Goal: Task Accomplishment & Management: Complete application form

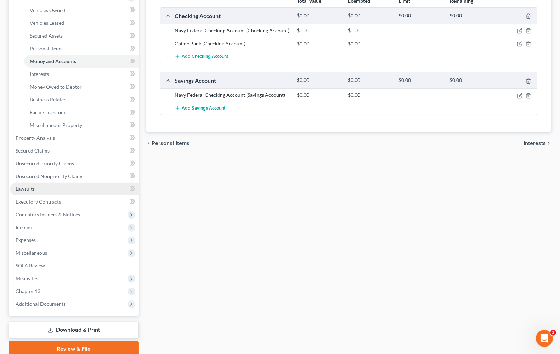
scroll to position [118, 0]
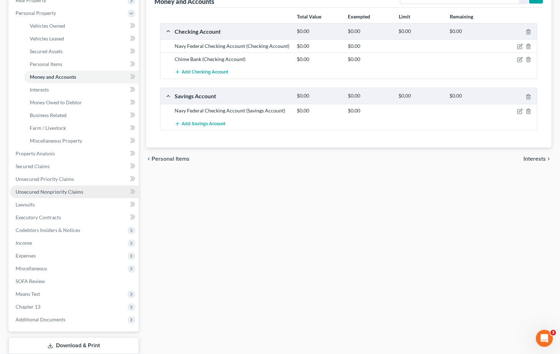
click at [27, 192] on span "Unsecured Nonpriority Claims" at bounding box center [50, 192] width 68 height 6
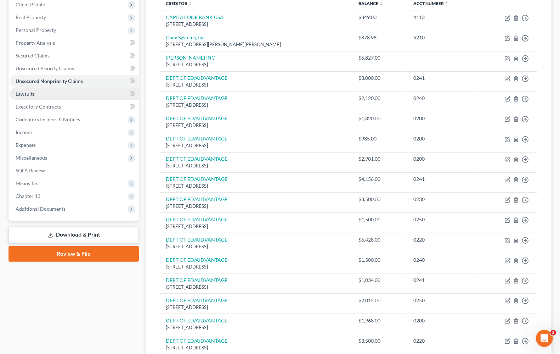
scroll to position [89, 0]
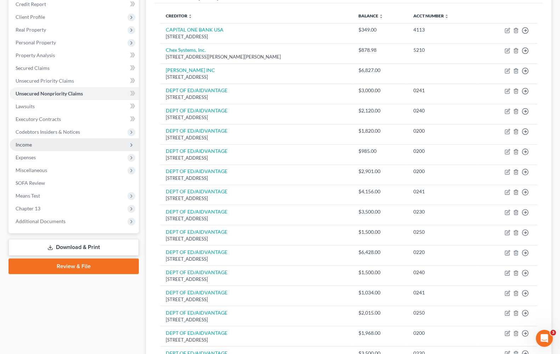
click at [31, 145] on span "Income" at bounding box center [24, 144] width 16 height 6
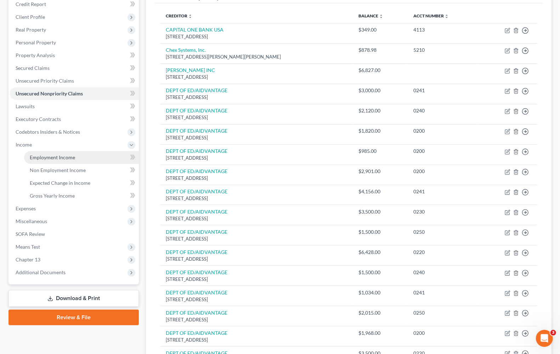
click at [38, 160] on link "Employment Income" at bounding box center [81, 157] width 115 height 13
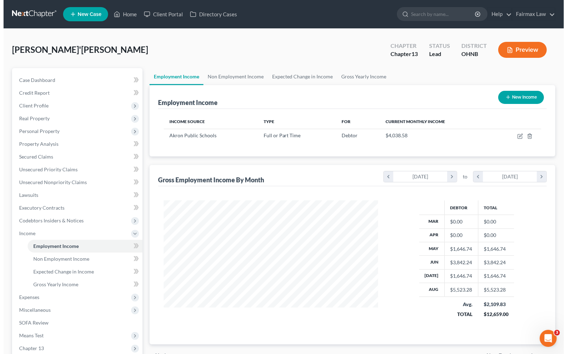
scroll to position [128, 228]
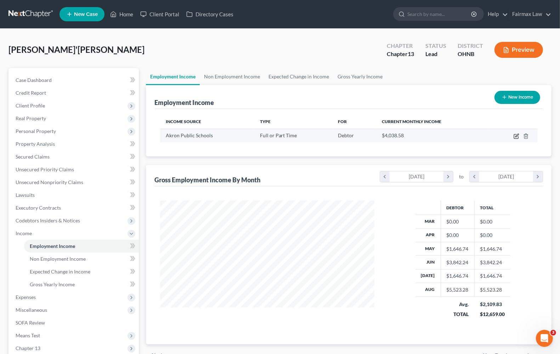
click at [517, 136] on icon "button" at bounding box center [517, 135] width 3 height 3
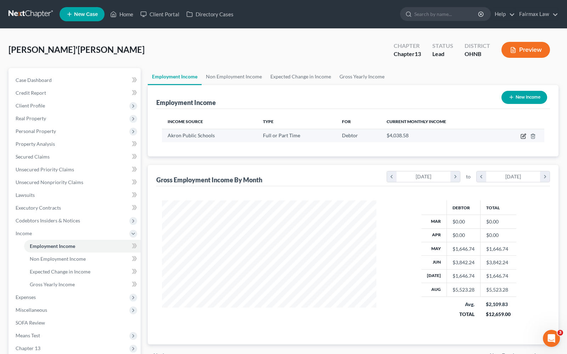
select select "0"
select select "36"
select select "2"
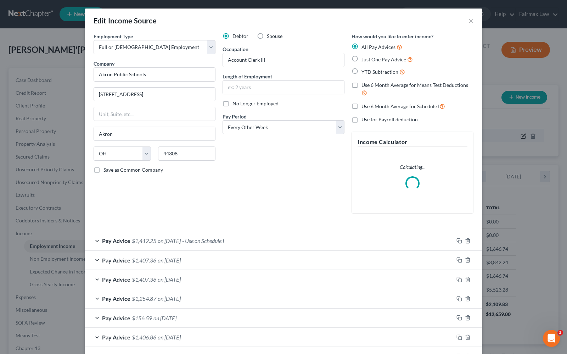
scroll to position [128, 231]
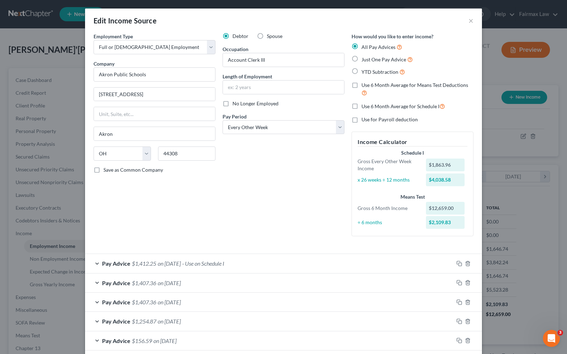
click at [113, 265] on span "Pay Advice" at bounding box center [116, 263] width 28 height 7
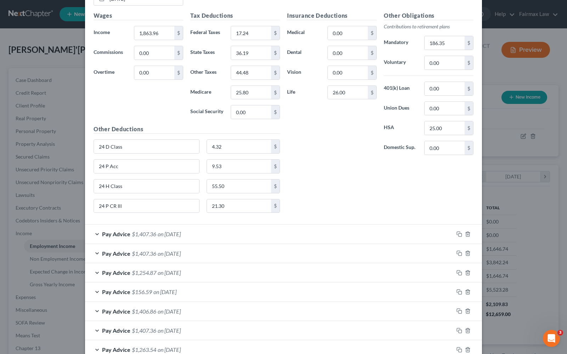
scroll to position [266, 0]
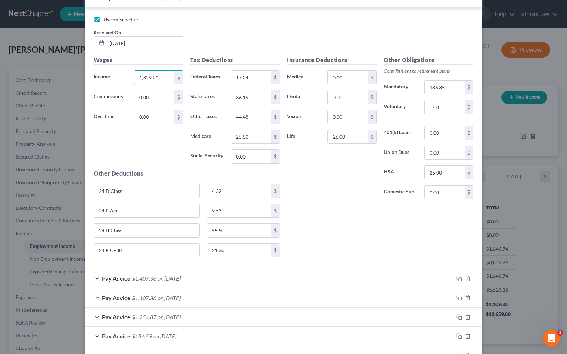
type input "1,829.20"
type input "26.52"
type input "23.66"
type input "37.79"
click at [250, 122] on input "44.48" at bounding box center [251, 116] width 40 height 13
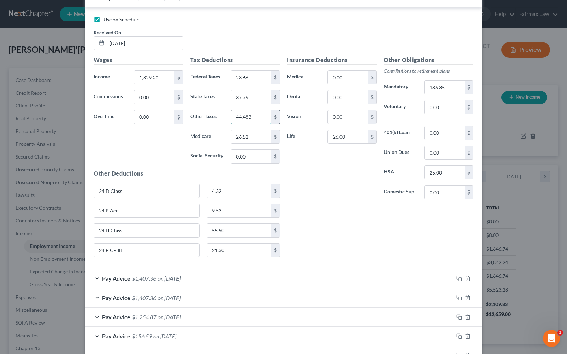
type input "44.48"
click at [148, 155] on div "Wages Income * 1,829.20 $ Commissions 0.00 $ Overtime 0.00 $" at bounding box center [138, 112] width 97 height 113
click at [316, 219] on div "Insurance Deductions Medical 0.00 $ Dental 0.00 $ Vision 0.00 $ Life 26.00 $ Ot…" at bounding box center [379, 159] width 193 height 207
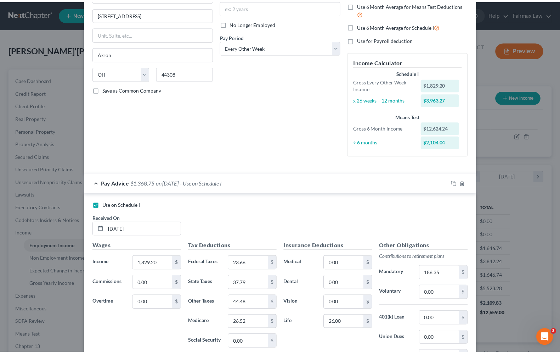
scroll to position [0, 0]
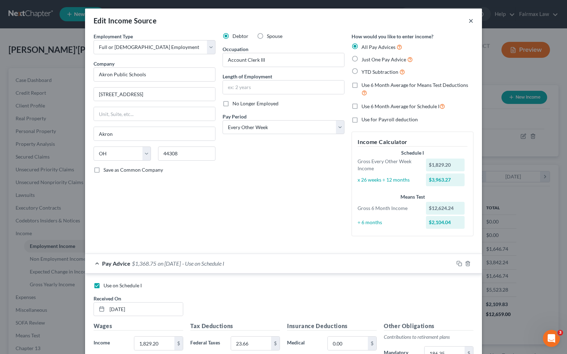
click at [468, 22] on button "×" at bounding box center [470, 20] width 5 height 9
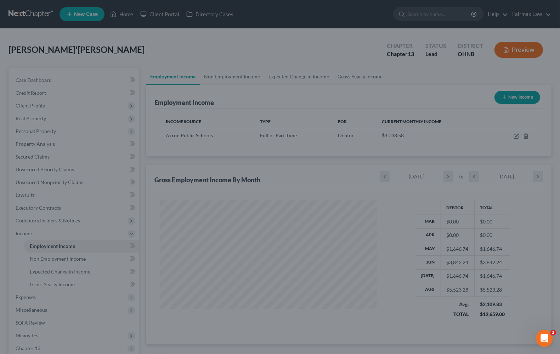
scroll to position [354215, 354114]
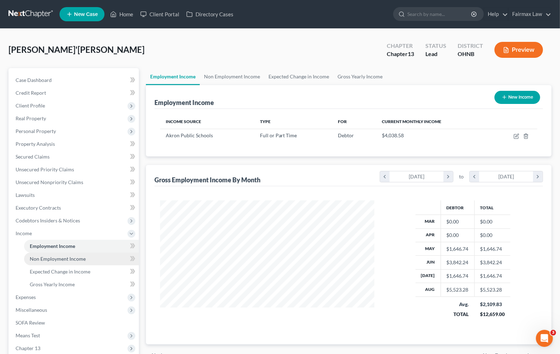
click at [50, 261] on link "Non Employment Income" at bounding box center [81, 258] width 115 height 13
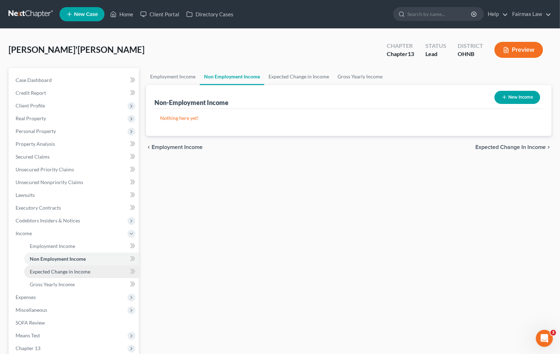
click at [54, 272] on span "Expected Change in Income" at bounding box center [60, 271] width 61 height 6
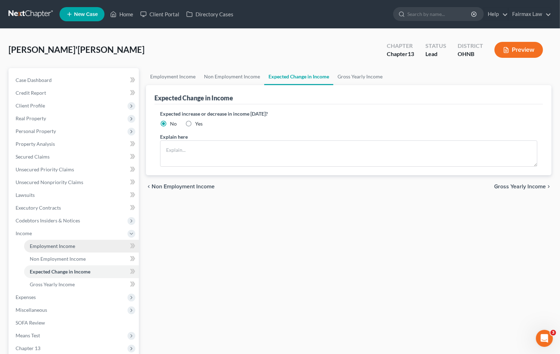
click at [63, 250] on link "Employment Income" at bounding box center [81, 246] width 115 height 13
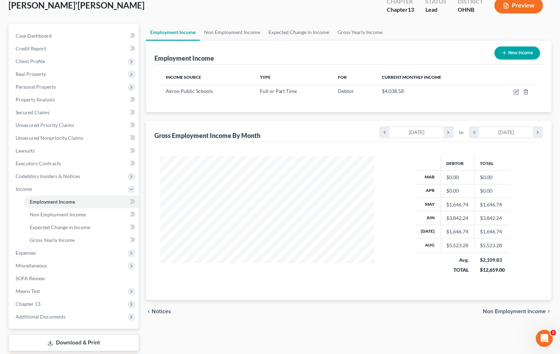
scroll to position [86, 0]
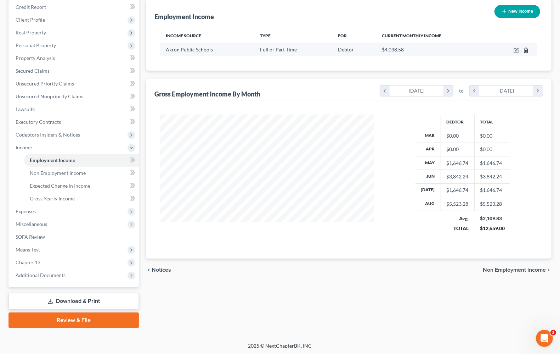
click at [523, 49] on icon "button" at bounding box center [526, 50] width 6 height 6
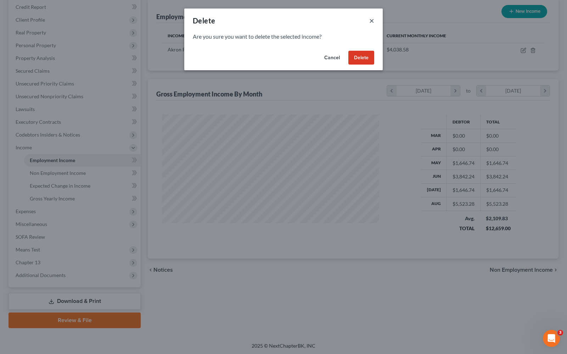
click at [371, 22] on button "×" at bounding box center [371, 20] width 5 height 9
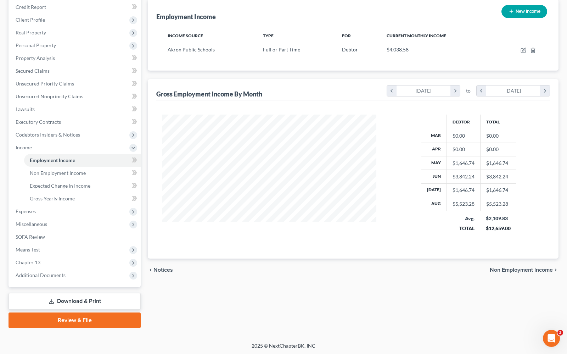
scroll to position [354215, 354114]
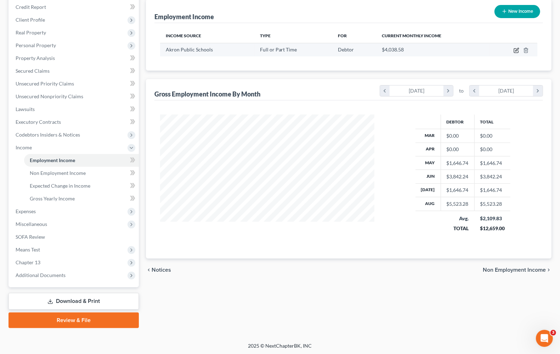
click at [518, 50] on icon "button" at bounding box center [517, 50] width 6 height 6
select select "0"
select select "36"
select select "2"
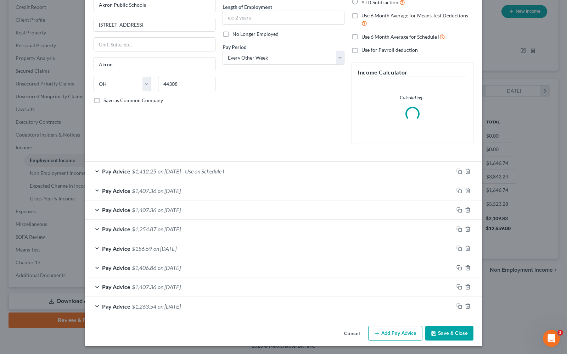
scroll to position [71, 0]
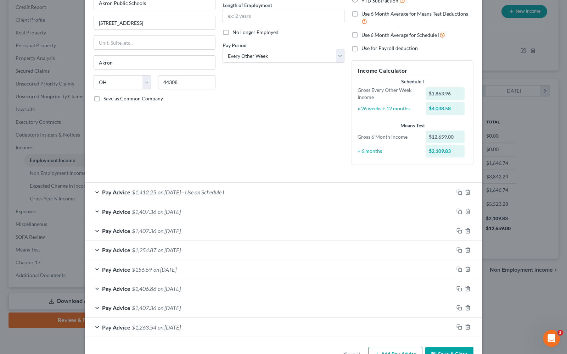
click at [109, 326] on span "Pay Advice" at bounding box center [116, 327] width 28 height 7
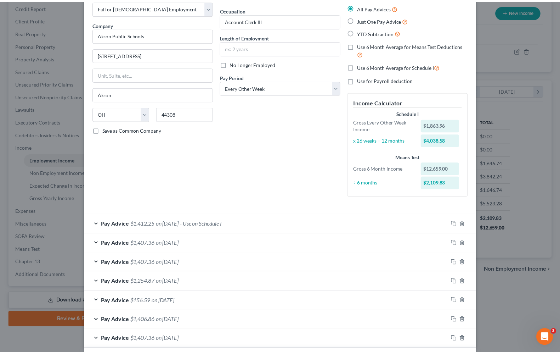
scroll to position [0, 0]
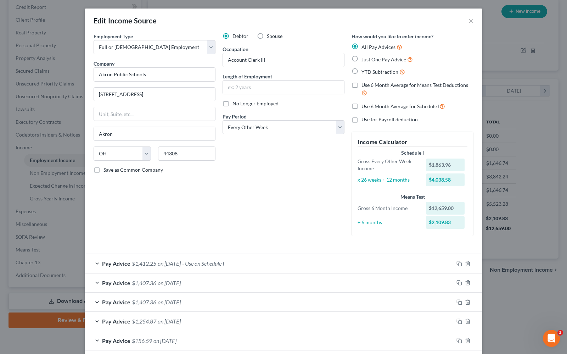
click at [471, 19] on div "Edit Income Source ×" at bounding box center [283, 21] width 397 height 24
click at [468, 21] on button "×" at bounding box center [470, 20] width 5 height 9
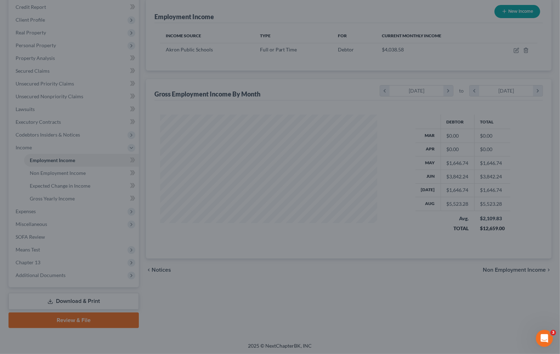
scroll to position [354215, 354114]
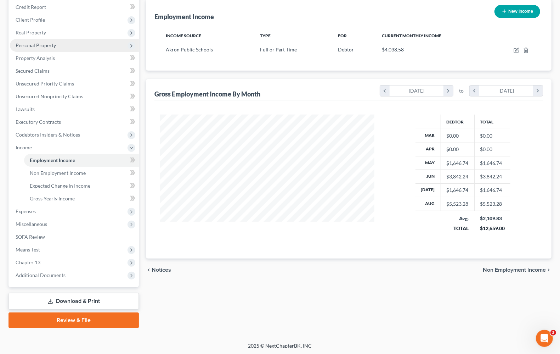
click at [38, 43] on span "Personal Property" at bounding box center [36, 45] width 40 height 6
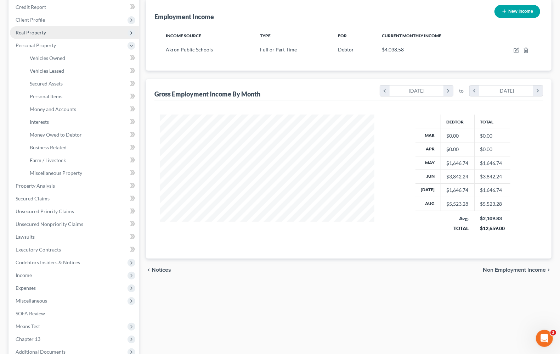
click at [35, 28] on span "Real Property" at bounding box center [74, 32] width 129 height 13
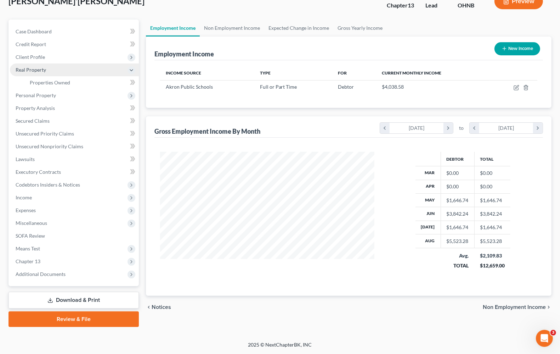
scroll to position [48, 0]
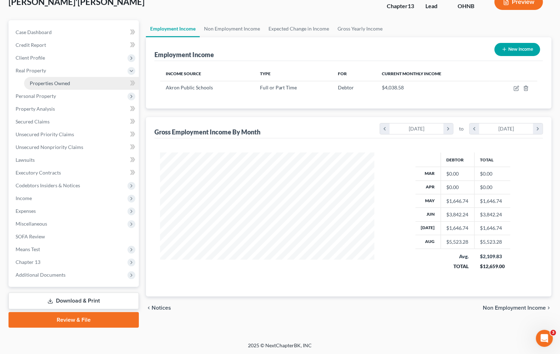
click at [43, 82] on span "Properties Owned" at bounding box center [50, 83] width 40 height 6
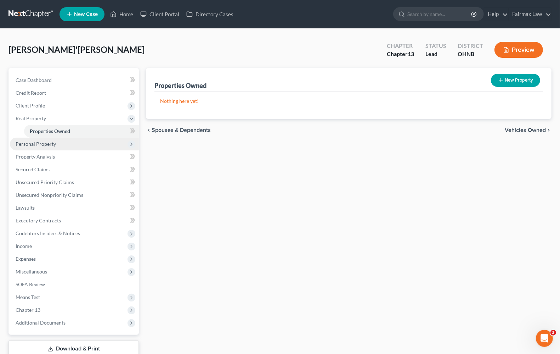
click at [26, 144] on span "Personal Property" at bounding box center [36, 144] width 40 height 6
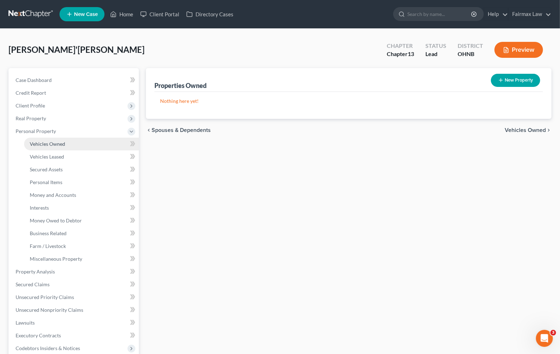
click at [30, 145] on span "Vehicles Owned" at bounding box center [47, 144] width 35 height 6
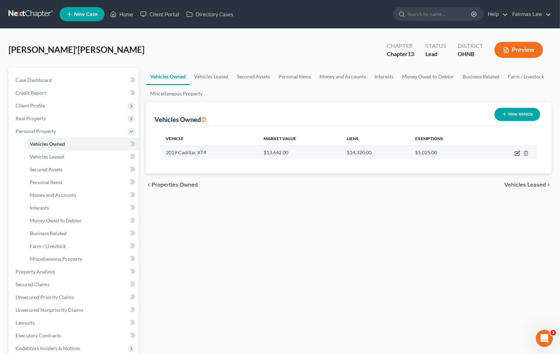
click at [516, 154] on icon "button" at bounding box center [518, 153] width 6 height 6
select select "0"
select select "7"
select select "3"
select select "0"
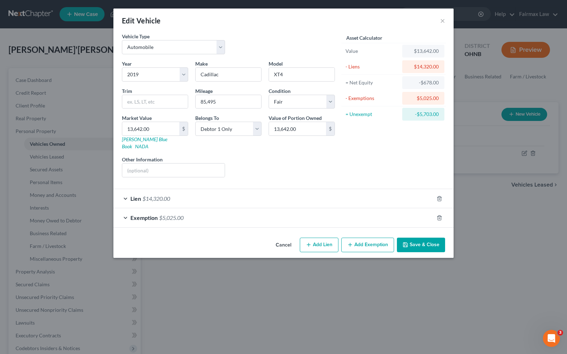
click at [153, 217] on div "Exemption $5,025.00" at bounding box center [273, 217] width 320 height 19
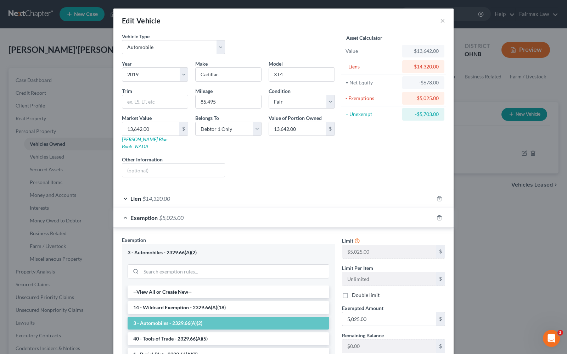
click at [135, 195] on span "Lien" at bounding box center [135, 198] width 11 height 7
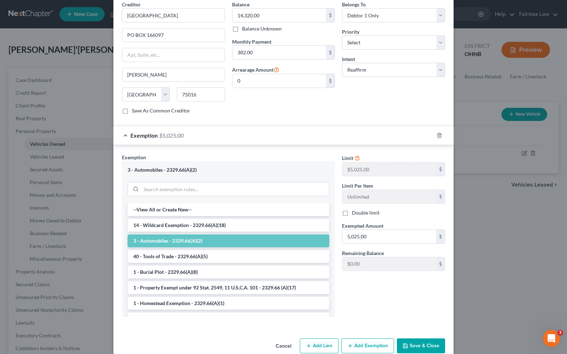
scroll to position [238, 0]
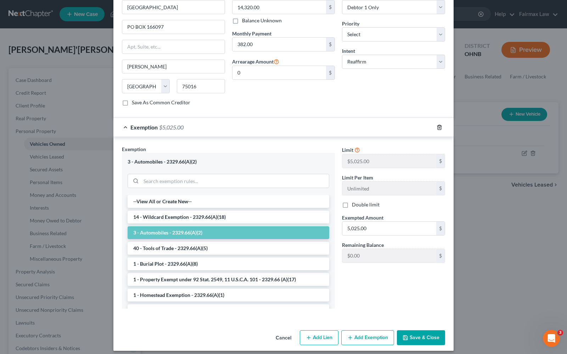
click at [438, 124] on icon "button" at bounding box center [440, 127] width 6 height 6
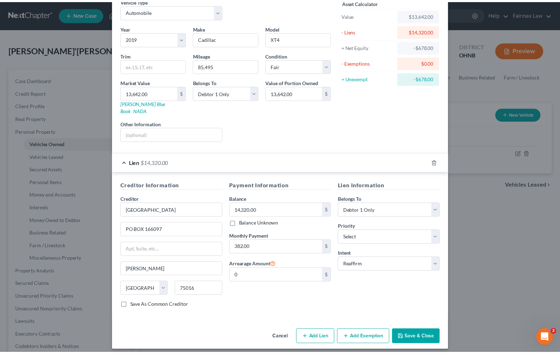
scroll to position [0, 0]
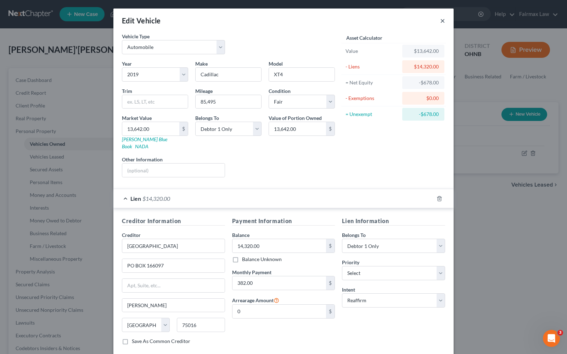
click at [440, 22] on button "×" at bounding box center [442, 20] width 5 height 9
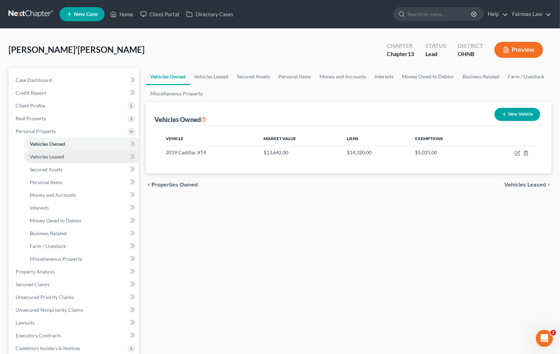
click at [57, 158] on span "Vehicles Leased" at bounding box center [47, 156] width 34 height 6
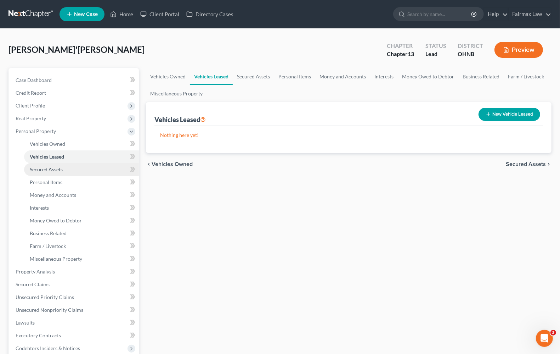
click at [60, 169] on span "Secured Assets" at bounding box center [46, 169] width 33 height 6
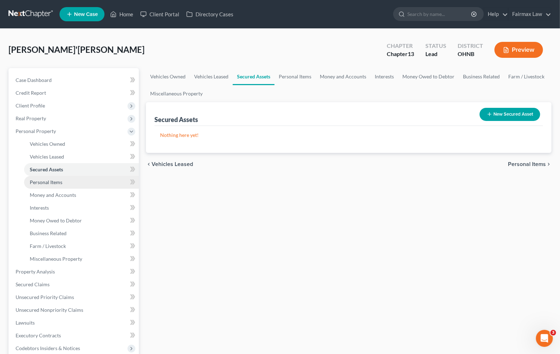
click at [55, 183] on span "Personal Items" at bounding box center [46, 182] width 33 height 6
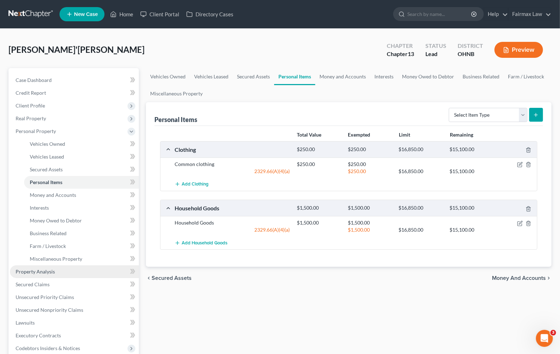
click at [29, 269] on span "Property Analysis" at bounding box center [35, 271] width 39 height 6
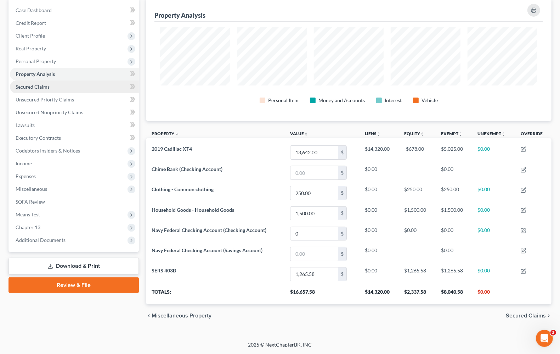
click at [38, 86] on span "Secured Claims" at bounding box center [33, 87] width 34 height 6
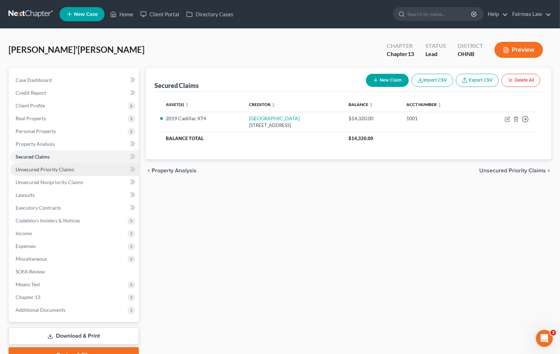
click at [47, 167] on span "Unsecured Priority Claims" at bounding box center [45, 169] width 58 height 6
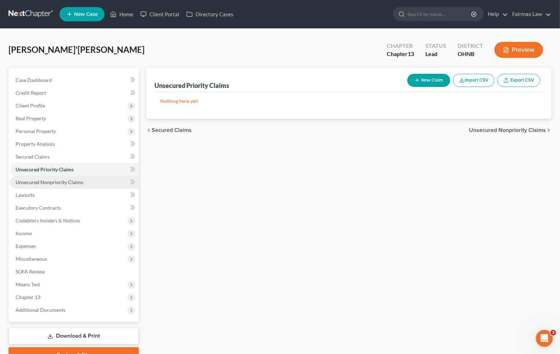
click at [43, 180] on span "Unsecured Nonpriority Claims" at bounding box center [50, 182] width 68 height 6
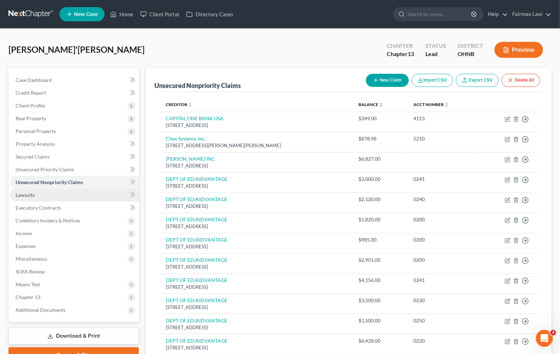
click at [32, 196] on span "Lawsuits" at bounding box center [25, 195] width 19 height 6
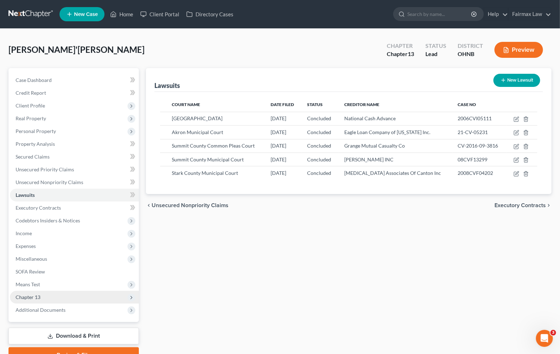
click at [57, 298] on span "Chapter 13" at bounding box center [74, 297] width 129 height 13
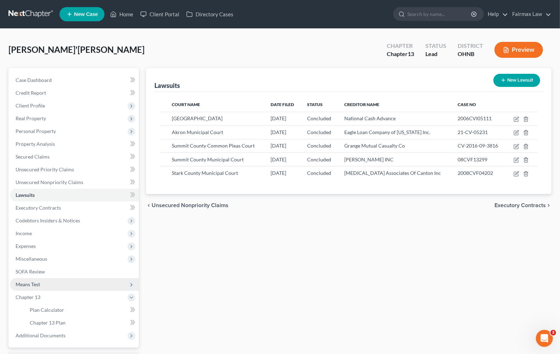
click at [31, 281] on span "Means Test" at bounding box center [28, 284] width 24 height 6
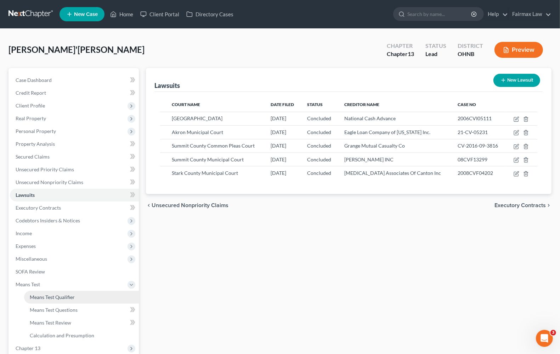
click at [70, 299] on span "Means Test Qualifier" at bounding box center [52, 297] width 45 height 6
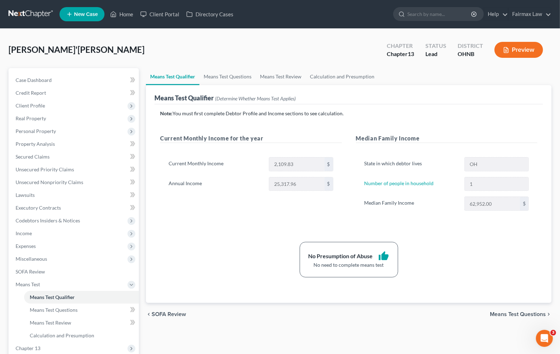
click at [510, 314] on span "Means Test Questions" at bounding box center [518, 314] width 56 height 6
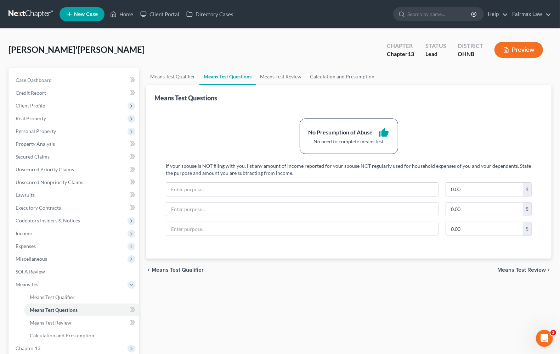
click at [522, 265] on div "chevron_left Means Test Qualifier Means Test Review chevron_right" at bounding box center [349, 269] width 406 height 23
click at [521, 268] on span "Means Test Review" at bounding box center [521, 270] width 49 height 6
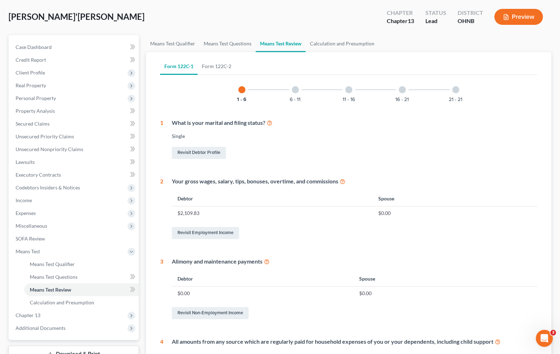
scroll to position [27, 0]
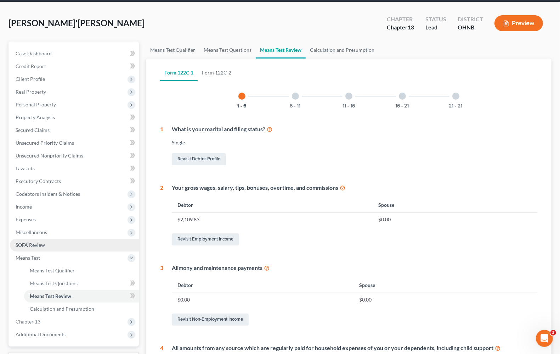
click at [21, 242] on span "SOFA Review" at bounding box center [30, 245] width 29 height 6
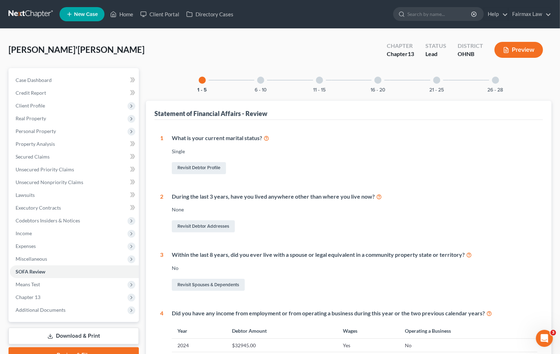
click at [260, 85] on div "6 - 10" at bounding box center [261, 80] width 24 height 24
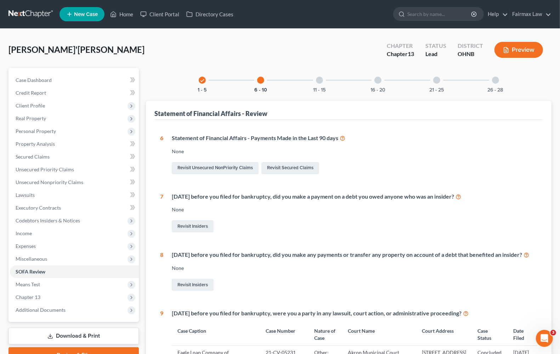
click at [321, 80] on div at bounding box center [319, 80] width 7 height 7
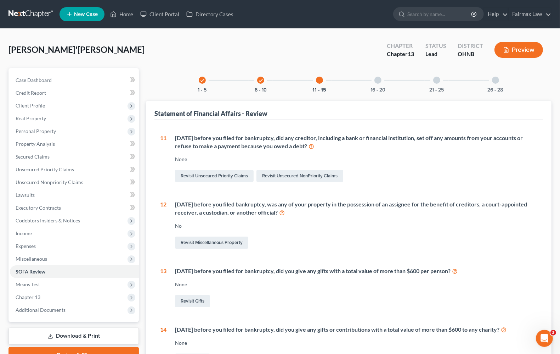
click at [380, 79] on div at bounding box center [378, 80] width 7 height 7
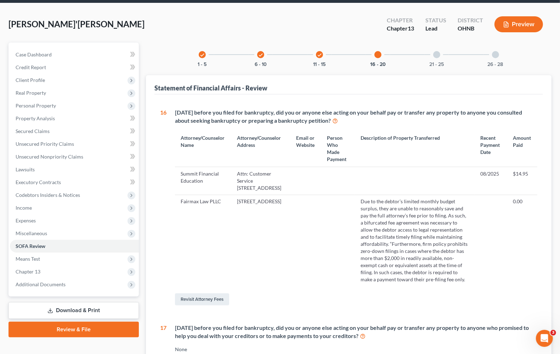
scroll to position [9, 0]
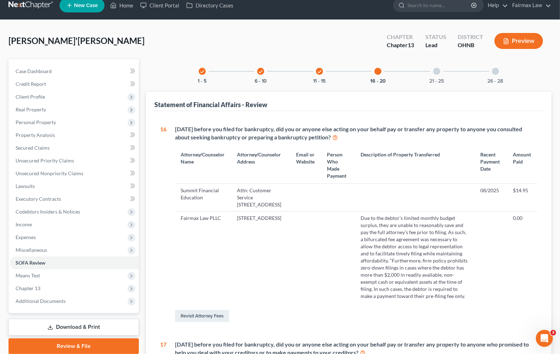
click at [441, 72] on div "21 - 25" at bounding box center [437, 71] width 24 height 24
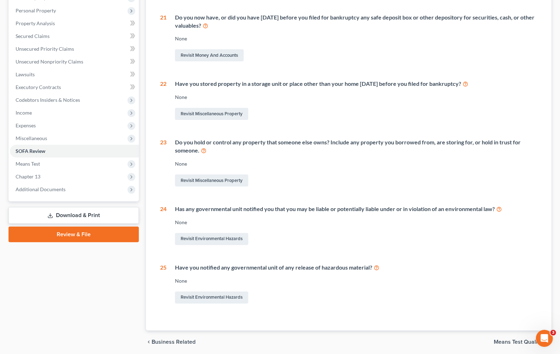
scroll to position [146, 0]
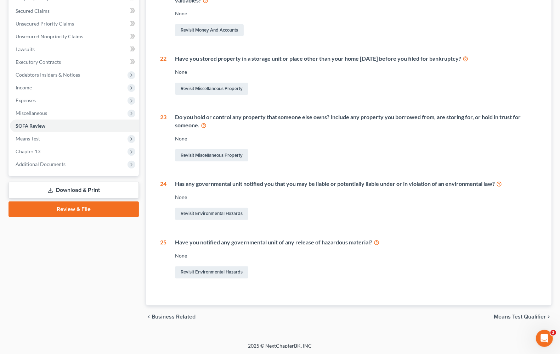
drag, startPoint x: 527, startPoint y: 316, endPoint x: 522, endPoint y: 316, distance: 4.6
click at [527, 316] on span "Means Test Qualifier" at bounding box center [520, 317] width 52 height 6
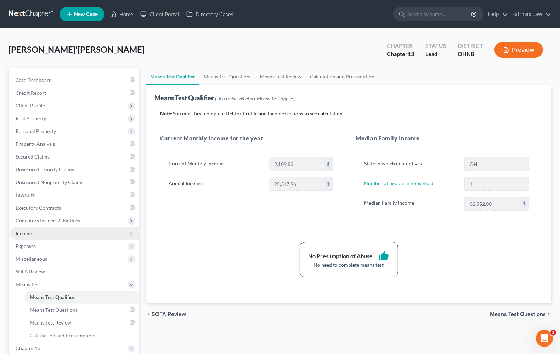
click at [32, 231] on span "Income" at bounding box center [74, 233] width 129 height 13
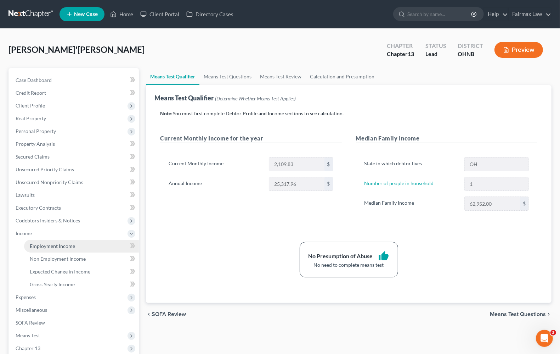
click at [41, 245] on span "Employment Income" at bounding box center [52, 246] width 45 height 6
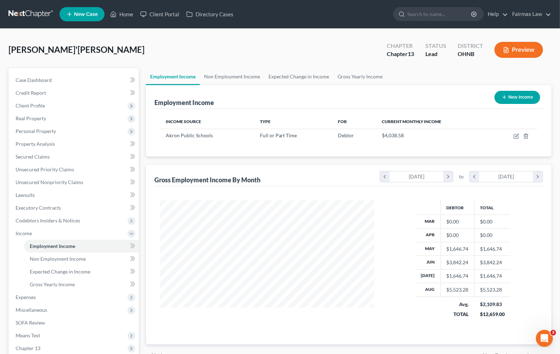
scroll to position [128, 228]
click at [47, 143] on span "Property Analysis" at bounding box center [35, 144] width 39 height 6
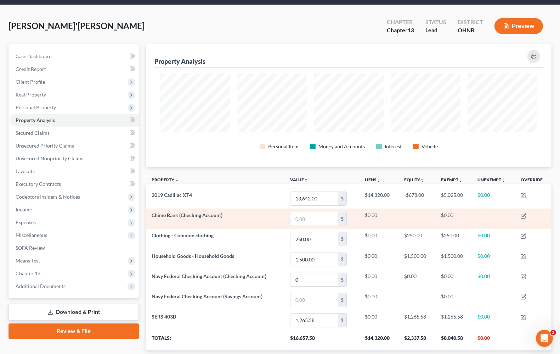
scroll to position [70, 0]
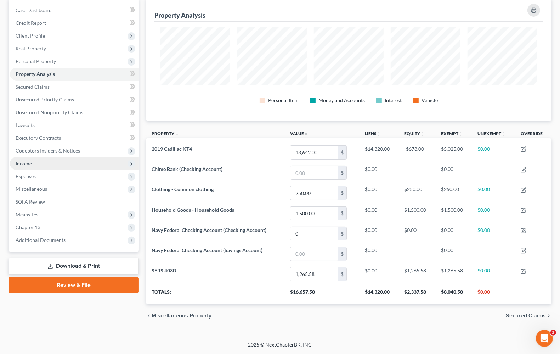
click at [45, 163] on span "Income" at bounding box center [74, 163] width 129 height 13
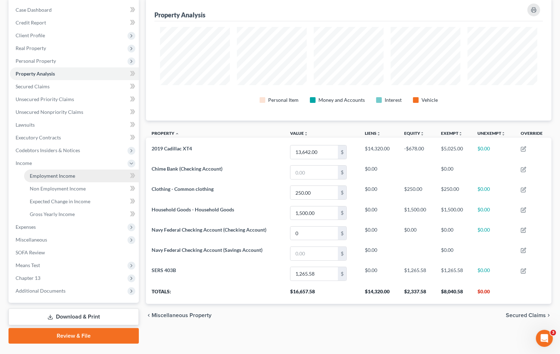
click at [70, 178] on link "Employment Income" at bounding box center [81, 175] width 115 height 13
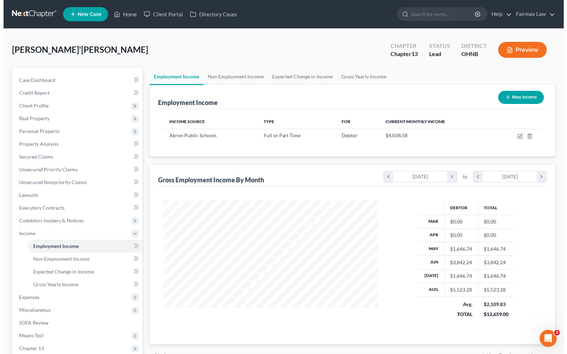
scroll to position [128, 228]
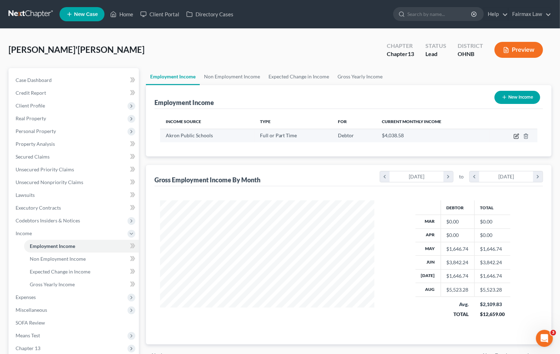
click at [515, 135] on icon "button" at bounding box center [516, 136] width 4 height 4
select select "0"
select select "36"
select select "2"
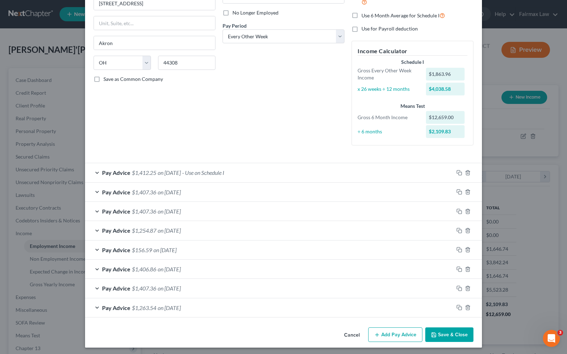
scroll to position [94, 0]
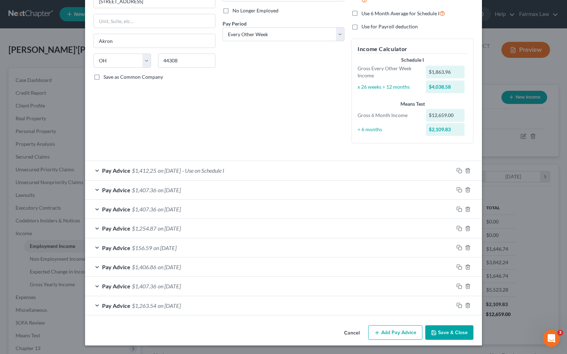
click at [125, 303] on span "Pay Advice" at bounding box center [116, 305] width 28 height 7
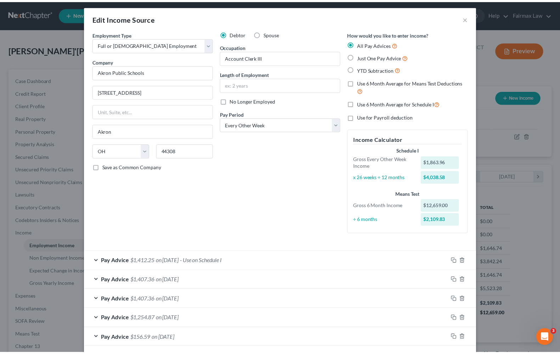
scroll to position [0, 0]
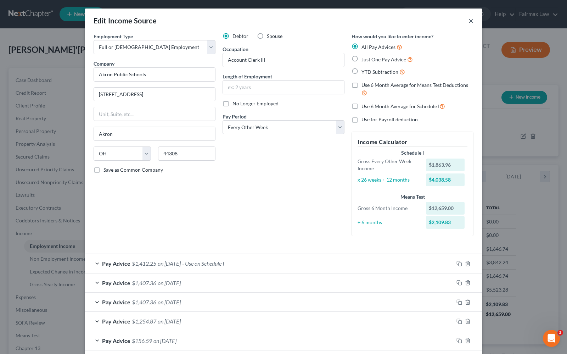
click at [468, 21] on button "×" at bounding box center [470, 20] width 5 height 9
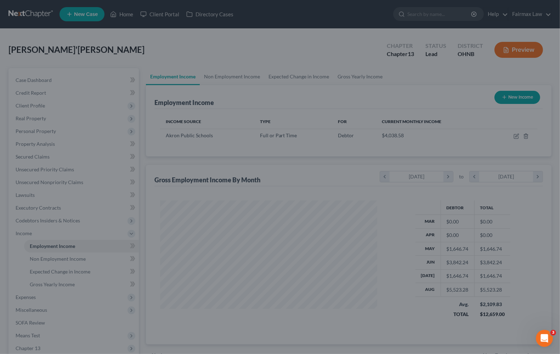
scroll to position [354215, 354114]
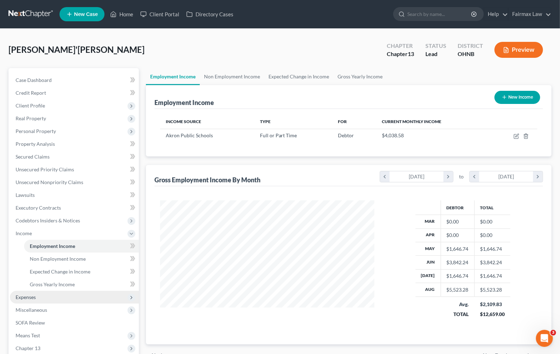
click at [34, 297] on span "Expenses" at bounding box center [26, 297] width 20 height 6
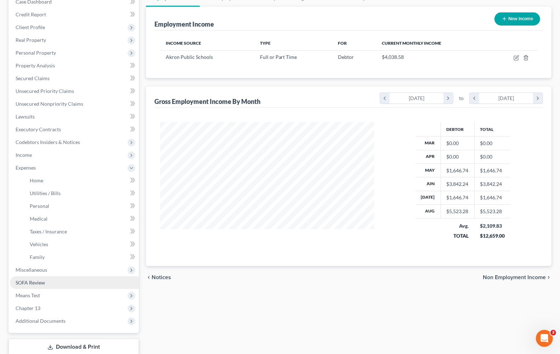
scroll to position [124, 0]
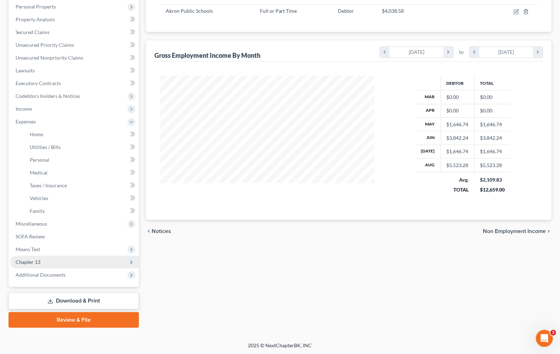
click at [24, 261] on span "Chapter 13" at bounding box center [28, 262] width 25 height 6
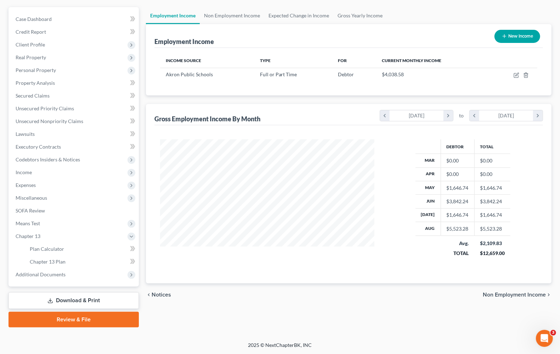
scroll to position [61, 0]
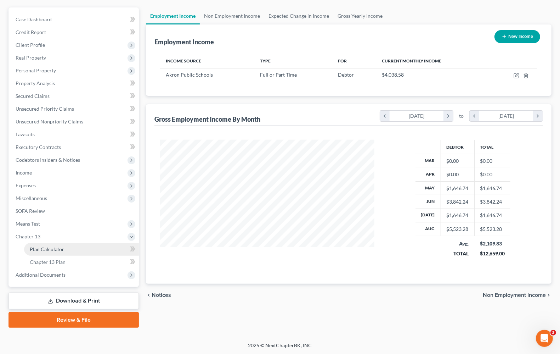
click at [48, 247] on span "Plan Calculator" at bounding box center [47, 249] width 34 height 6
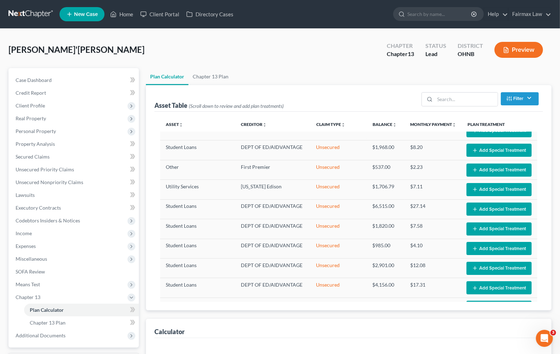
select select "59"
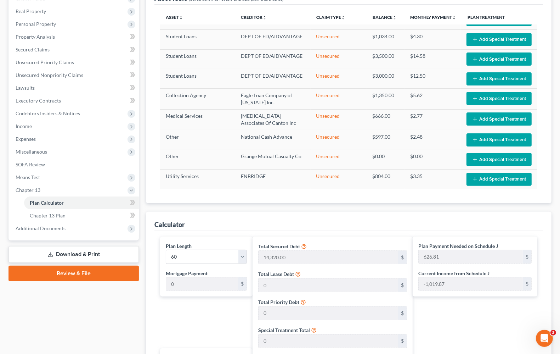
scroll to position [266, 0]
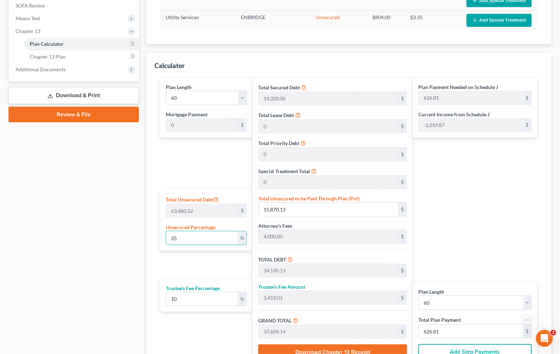
drag, startPoint x: 201, startPoint y: 240, endPoint x: 107, endPoint y: 225, distance: 94.7
click at [107, 226] on div "Petition Navigation Case Dashboard Payments Invoices Payments Payments Credit R…" at bounding box center [280, 99] width 550 height 594
type input "0"
type input "18,320.00"
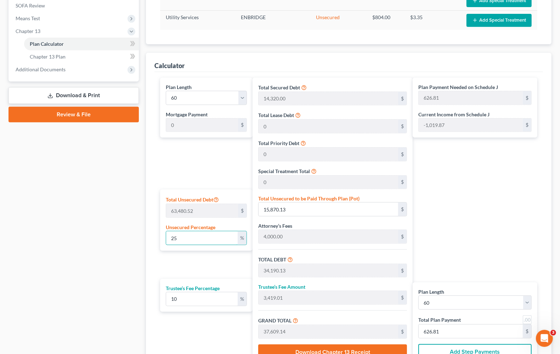
type input "1,832.00"
type input "20,152.00"
type input "335.86"
type input "0"
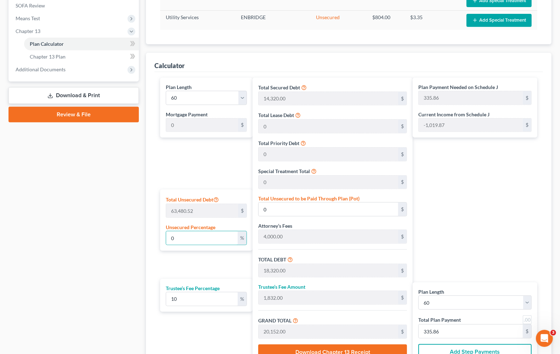
click at [527, 228] on div "Plan Payment Needed on Schedule J 335.86 $ Current Income from Schedule J -1,01…" at bounding box center [477, 222] width 128 height 288
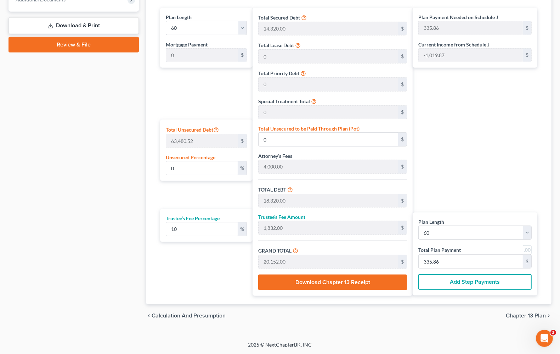
scroll to position [116, 0]
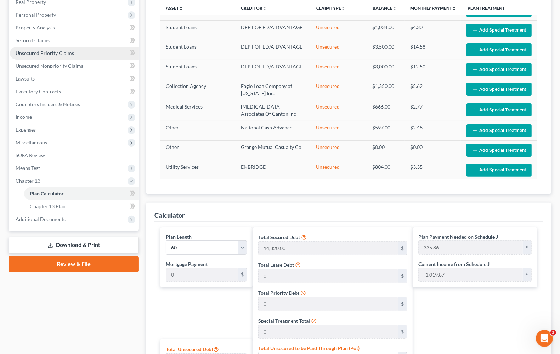
click at [47, 53] on span "Unsecured Priority Claims" at bounding box center [45, 53] width 58 height 6
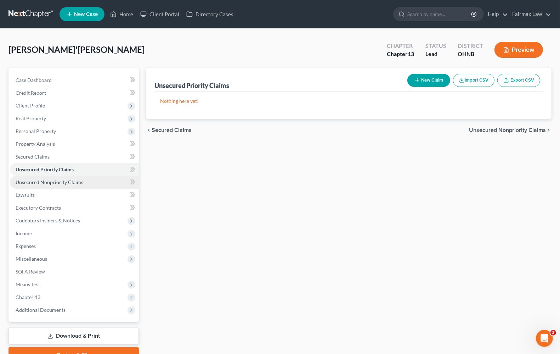
click at [66, 184] on span "Unsecured Nonpriority Claims" at bounding box center [50, 182] width 68 height 6
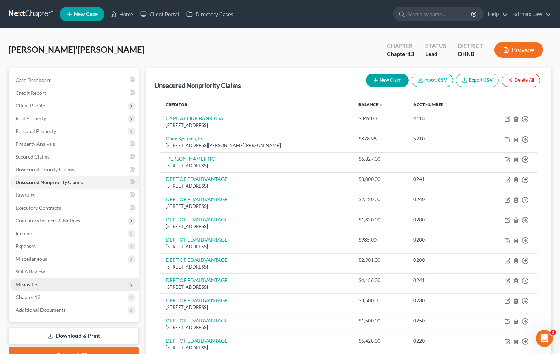
click at [28, 282] on span "Means Test" at bounding box center [28, 284] width 24 height 6
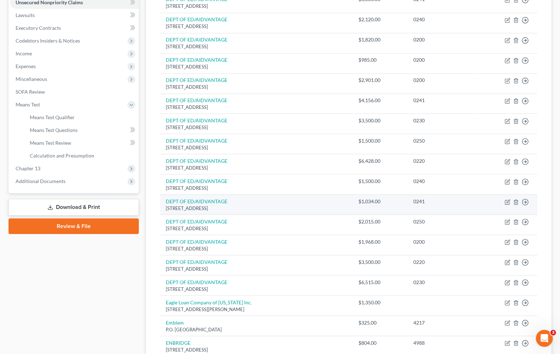
scroll to position [177, 0]
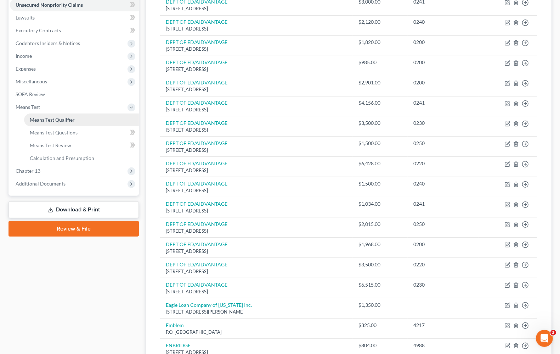
click at [36, 120] on span "Means Test Qualifier" at bounding box center [52, 120] width 45 height 6
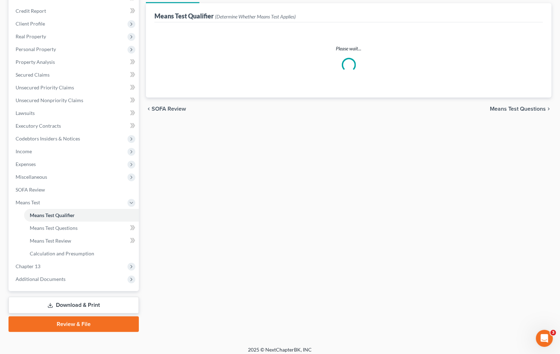
scroll to position [86, 0]
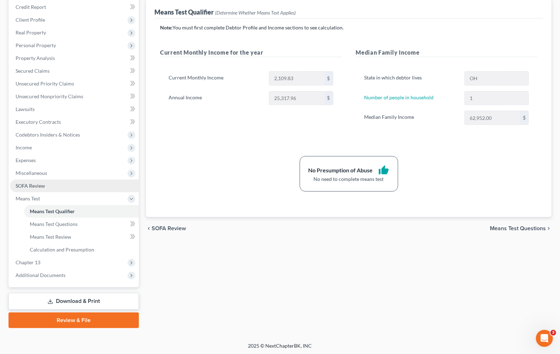
click at [23, 184] on span "SOFA Review" at bounding box center [30, 185] width 29 height 6
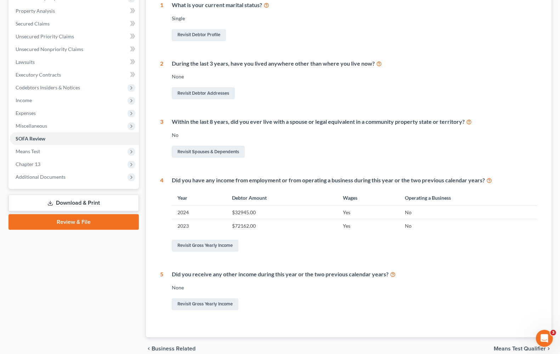
scroll to position [165, 0]
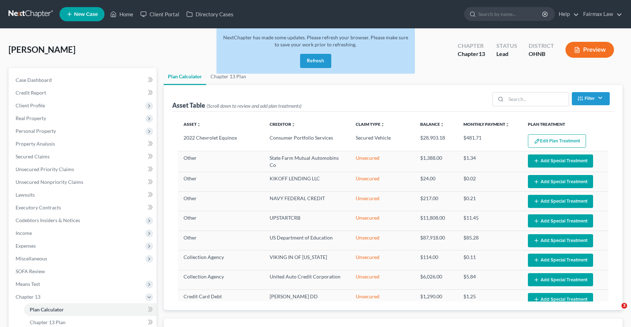
select select "59"
click at [133, 17] on link "Home" at bounding box center [122, 14] width 30 height 13
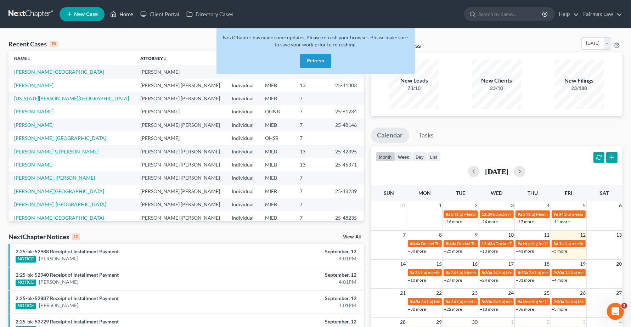
click at [133, 19] on link "Home" at bounding box center [122, 14] width 30 height 13
click at [133, 18] on link "Home" at bounding box center [122, 14] width 30 height 13
click at [131, 15] on link "Home" at bounding box center [122, 14] width 30 height 13
click at [321, 61] on button "Refresh" at bounding box center [315, 61] width 31 height 14
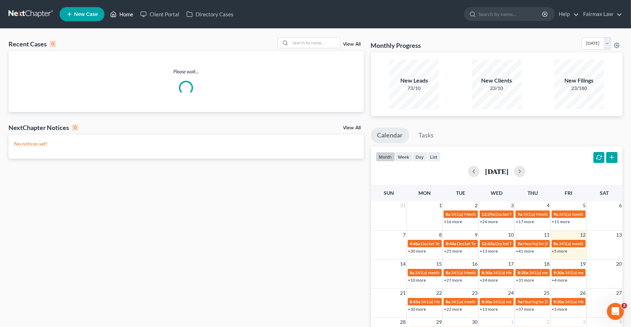
click at [126, 14] on link "Home" at bounding box center [122, 14] width 30 height 13
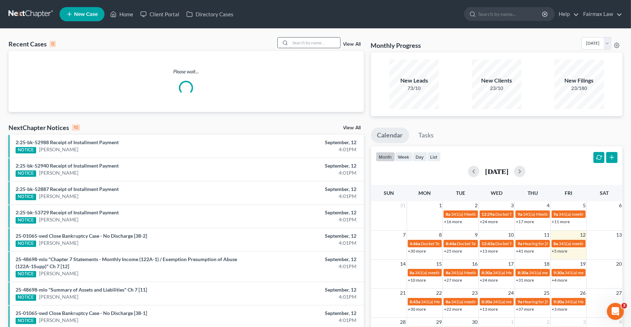
click at [303, 43] on input "search" at bounding box center [316, 43] width 50 height 10
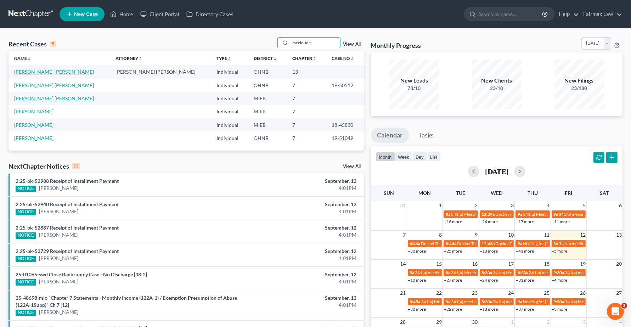
type input "mccloude"
click at [45, 74] on link "[PERSON_NAME]'[PERSON_NAME]" at bounding box center [54, 72] width 80 height 6
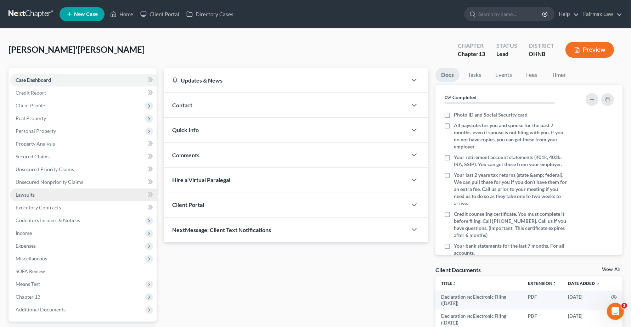
click at [27, 194] on span "Lawsuits" at bounding box center [25, 195] width 19 height 6
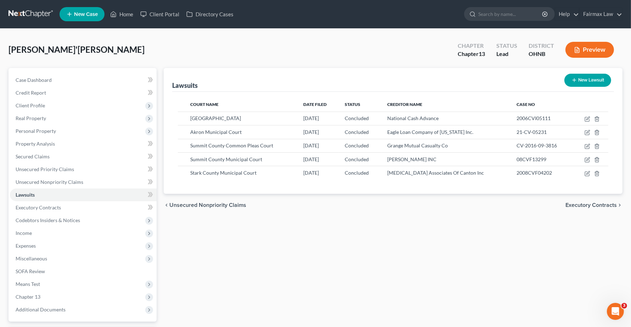
click at [322, 256] on div "Lawsuits New Lawsuit Court Name Date Filed Status Creditor Name Case No Cuyahog…" at bounding box center [393, 215] width 466 height 294
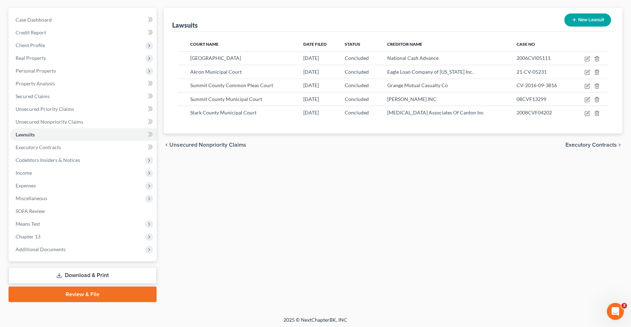
scroll to position [61, 0]
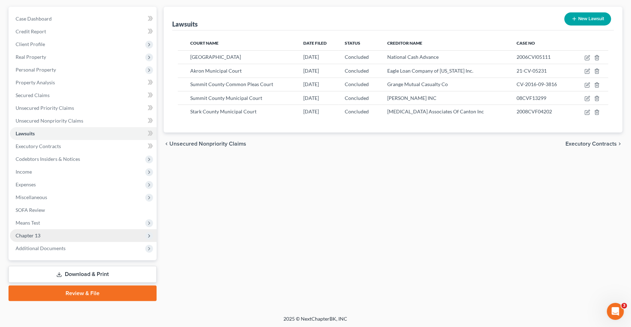
click at [30, 238] on span "Chapter 13" at bounding box center [83, 235] width 147 height 13
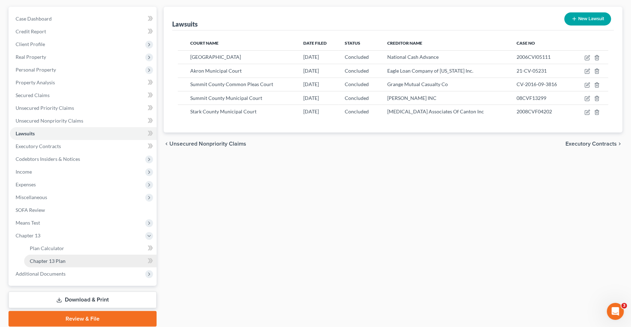
click at [40, 258] on span "Chapter 13 Plan" at bounding box center [48, 261] width 36 height 6
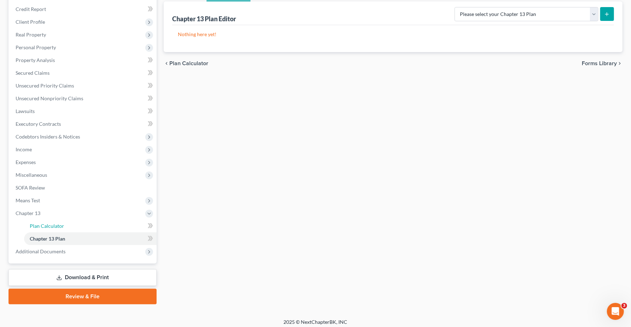
scroll to position [87, 0]
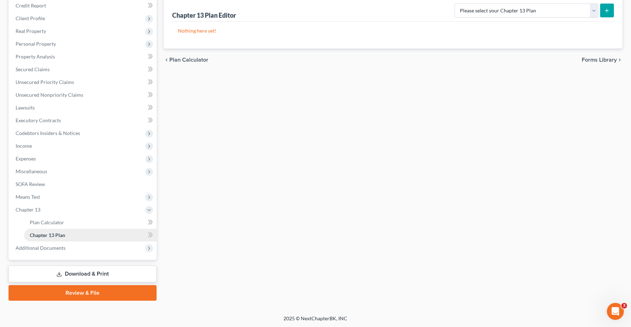
click at [52, 240] on link "Chapter 13 Plan" at bounding box center [90, 235] width 133 height 13
click at [61, 223] on span "Plan Calculator" at bounding box center [47, 222] width 34 height 6
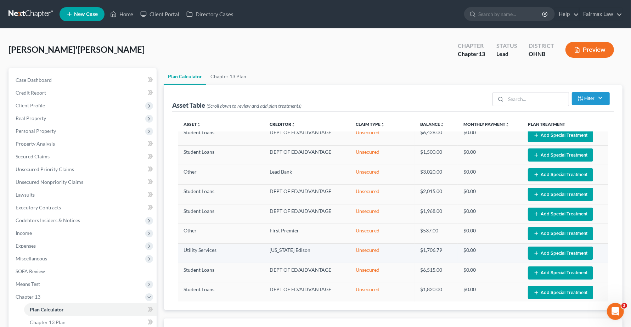
select select "59"
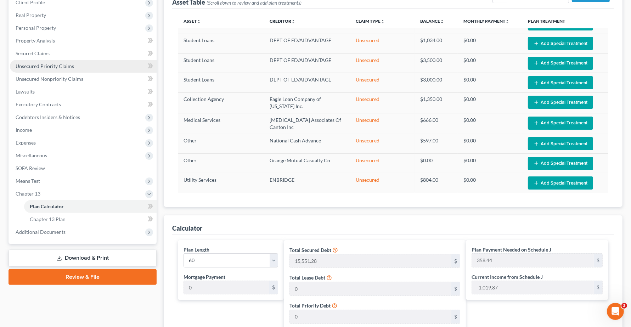
scroll to position [89, 0]
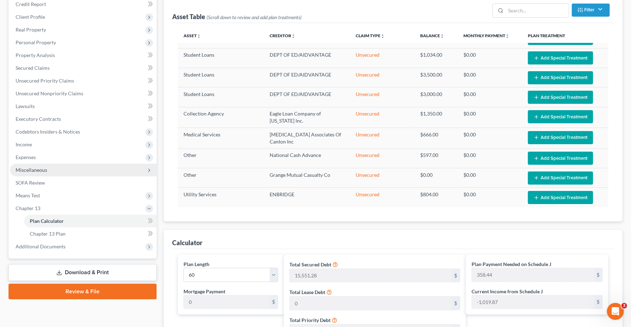
click at [31, 172] on span "Miscellaneous" at bounding box center [32, 170] width 32 height 6
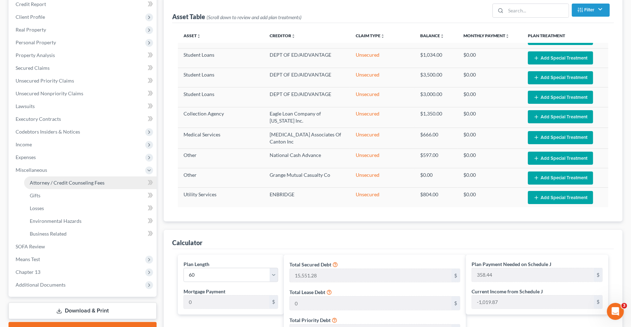
click at [36, 182] on span "Attorney / Credit Counseling Fees" at bounding box center [67, 183] width 75 height 6
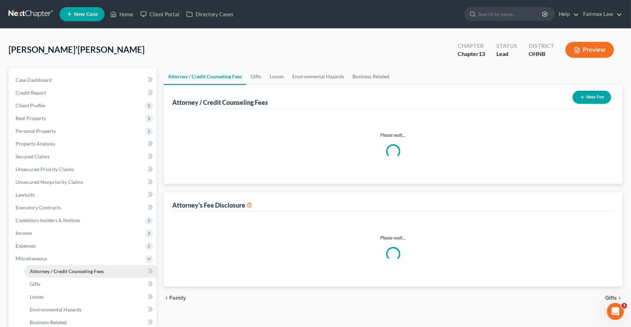
select select "4"
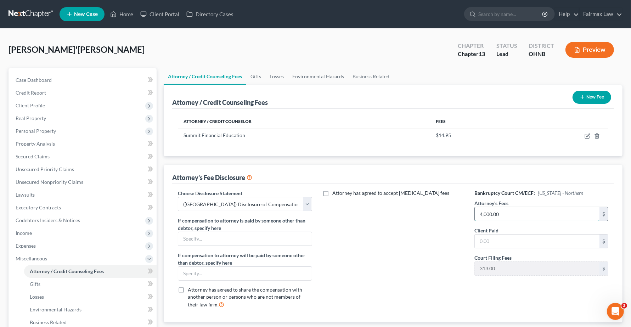
click at [513, 214] on input "4,000.00" at bounding box center [537, 213] width 125 height 13
type input "4,500.00"
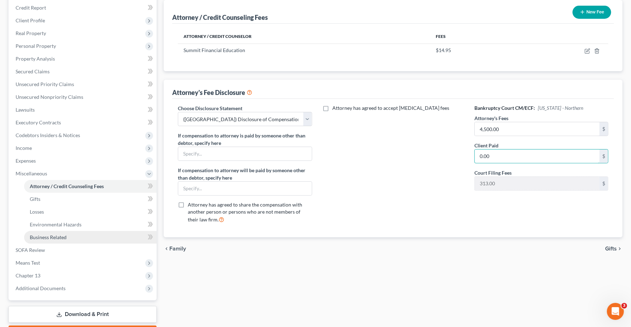
scroll to position [125, 0]
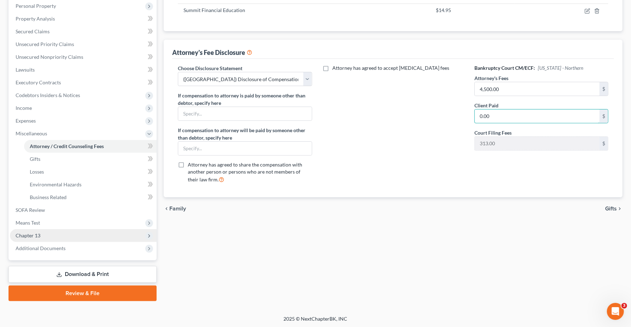
type input "0.00"
click at [31, 238] on span "Chapter 13" at bounding box center [83, 235] width 147 height 13
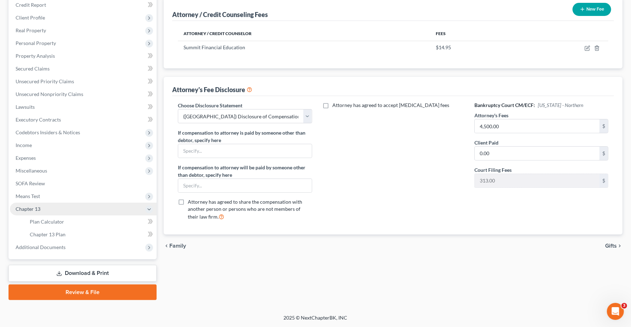
scroll to position [87, 0]
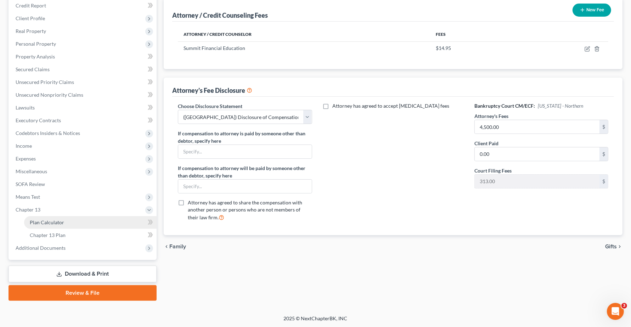
click at [50, 220] on span "Plan Calculator" at bounding box center [47, 222] width 34 height 6
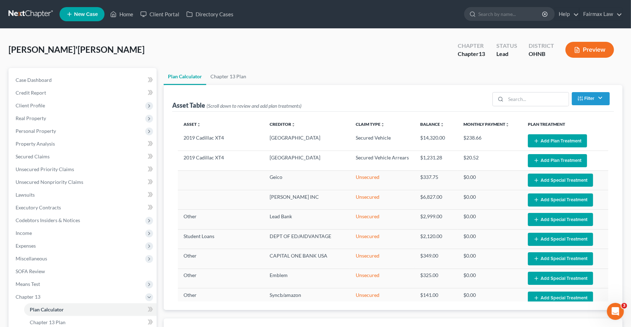
select select "59"
click at [17, 247] on span "Expenses" at bounding box center [26, 246] width 20 height 6
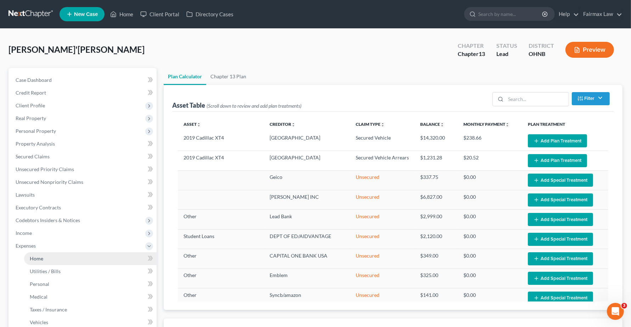
click at [32, 258] on span "Home" at bounding box center [36, 258] width 13 height 6
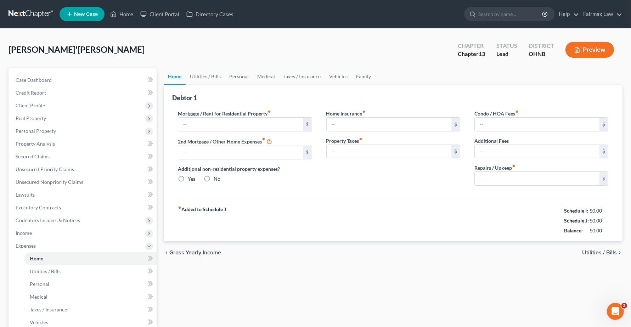
type input "1,100.00"
type input "0.00"
radio input "true"
type input "0.00"
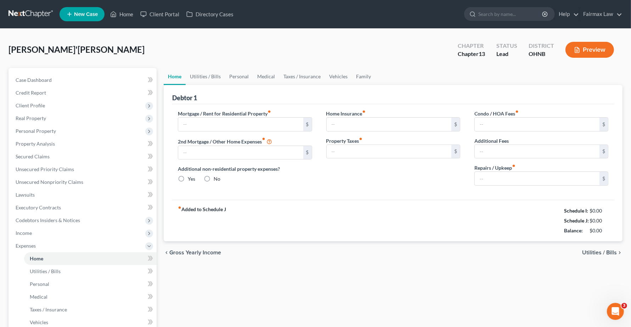
type input "0.00"
click at [594, 252] on span "Utilities / Bills" at bounding box center [599, 253] width 35 height 6
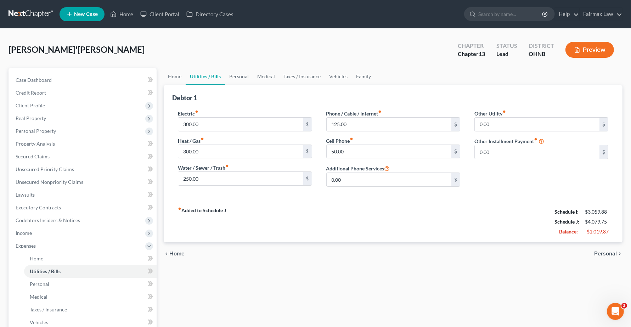
click at [607, 254] on span "Personal" at bounding box center [605, 254] width 23 height 6
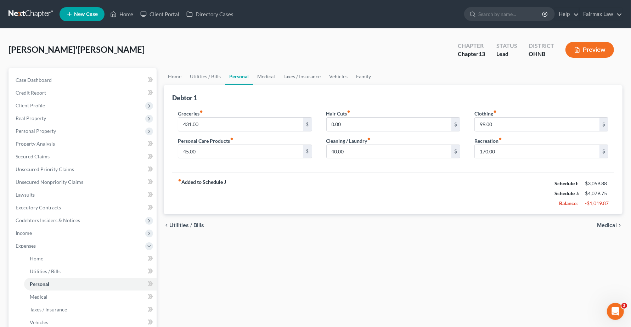
click at [605, 226] on span "Medical" at bounding box center [607, 226] width 20 height 6
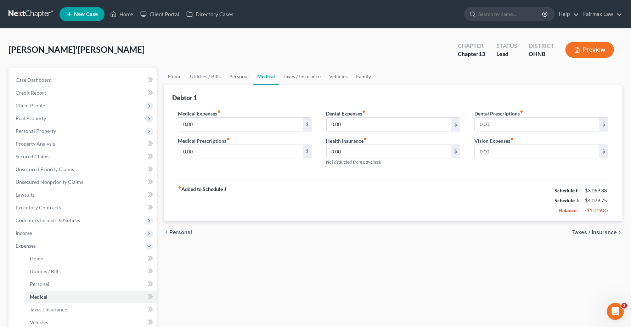
click at [601, 231] on span "Taxes / Insurance" at bounding box center [594, 233] width 45 height 6
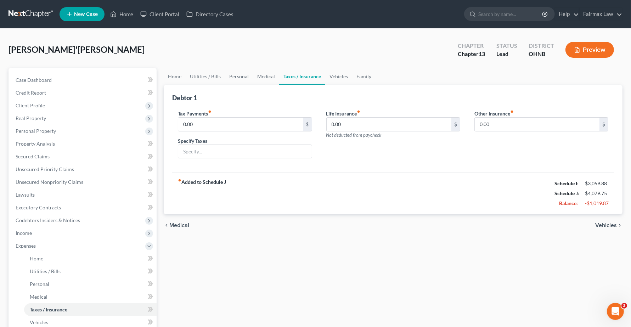
click at [605, 225] on span "Vehicles" at bounding box center [606, 226] width 22 height 6
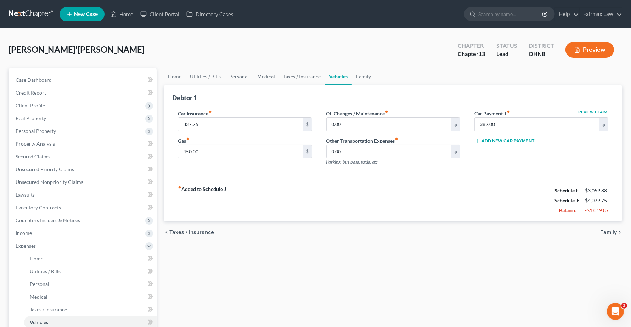
click at [606, 231] on span "Family" at bounding box center [608, 233] width 17 height 6
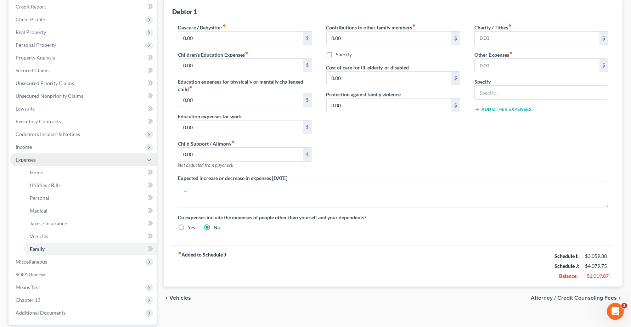
scroll to position [107, 0]
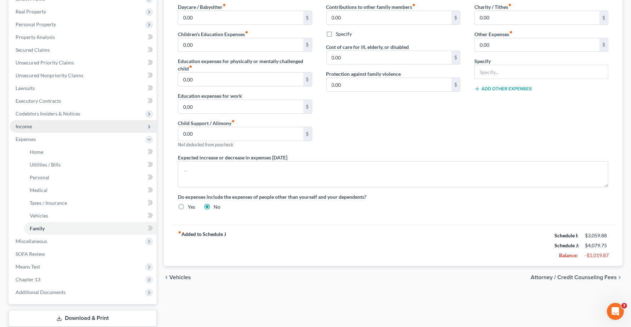
click at [29, 128] on span "Income" at bounding box center [24, 126] width 16 height 6
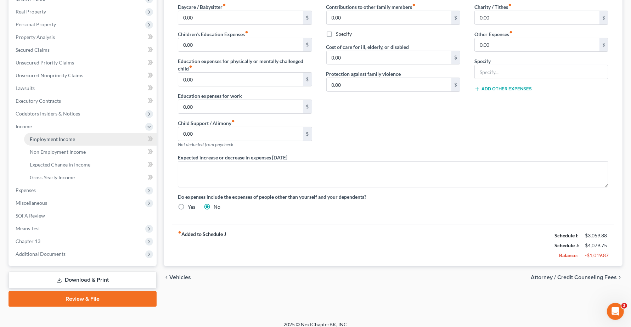
click at [57, 137] on span "Employment Income" at bounding box center [52, 139] width 45 height 6
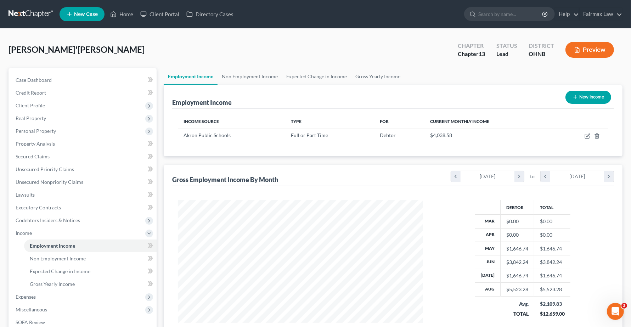
scroll to position [128, 259]
click at [21, 299] on span "Expenses" at bounding box center [26, 297] width 20 height 6
click at [36, 258] on span "Home" at bounding box center [36, 258] width 13 height 6
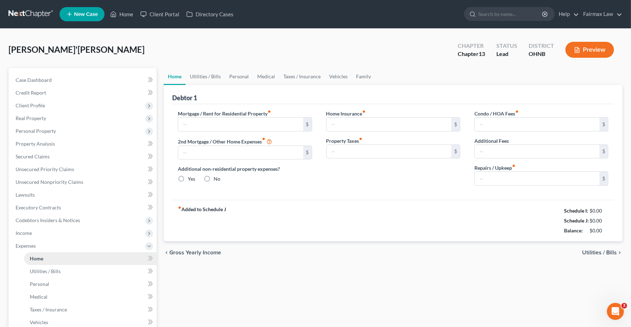
type input "1,100.00"
type input "0.00"
radio input "true"
type input "27.00"
type input "0.00"
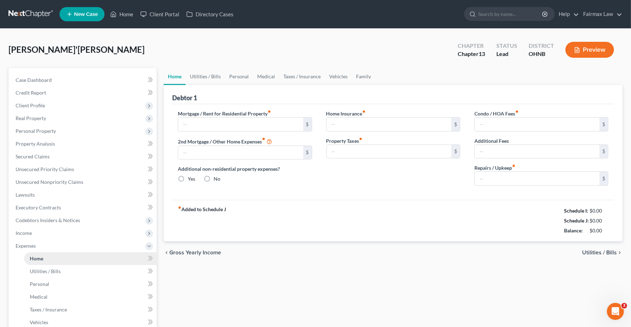
type input "0.00"
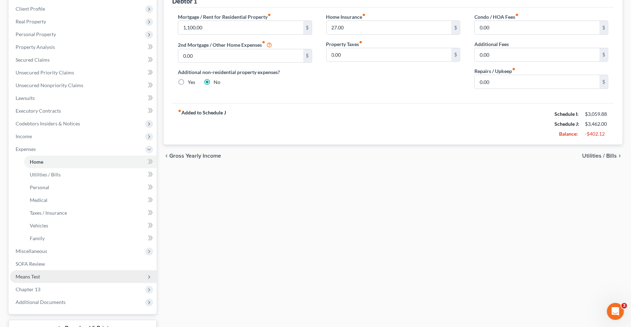
scroll to position [133, 0]
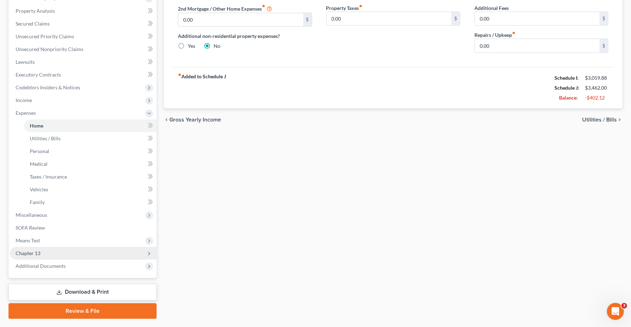
click at [17, 252] on span "Chapter 13" at bounding box center [28, 253] width 25 height 6
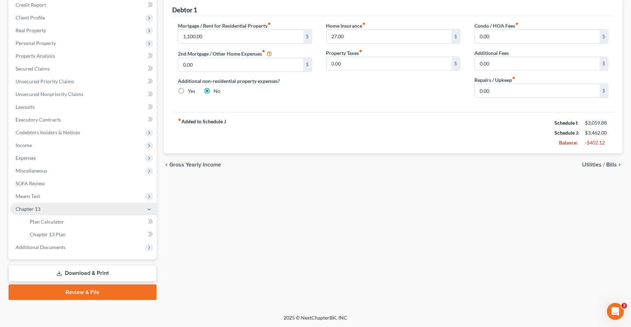
scroll to position [87, 0]
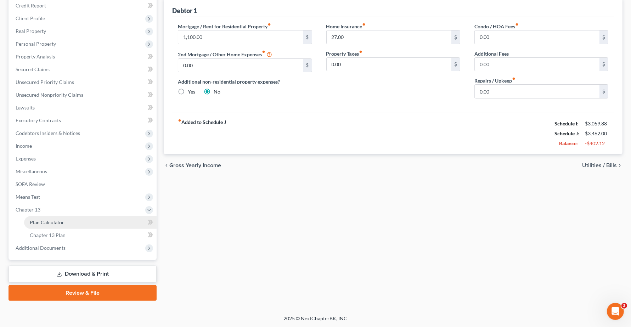
click at [43, 221] on span "Plan Calculator" at bounding box center [47, 222] width 34 height 6
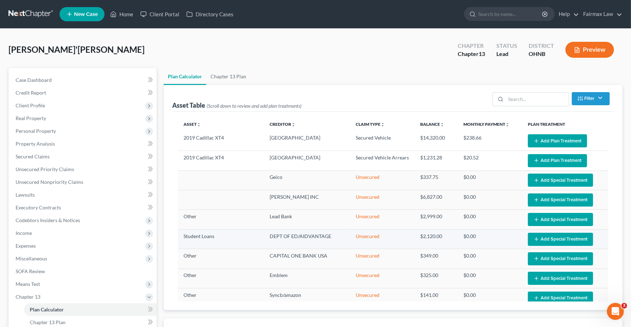
select select "59"
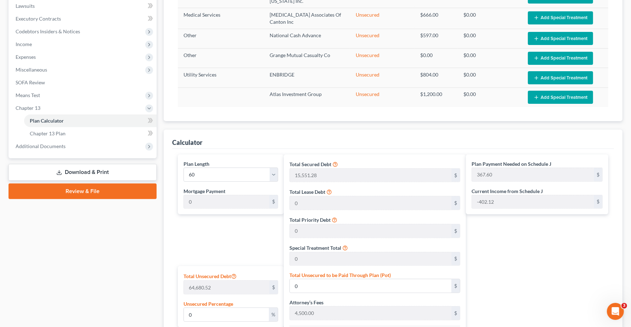
scroll to position [133, 0]
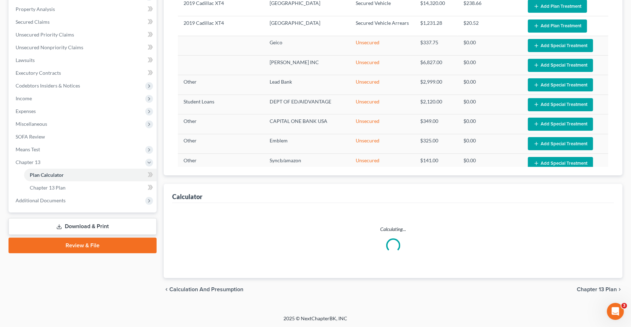
select select "59"
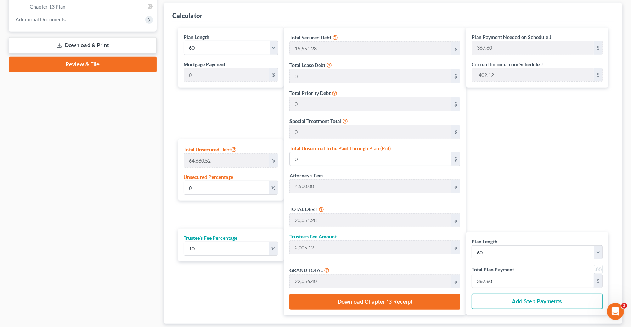
scroll to position [143, 0]
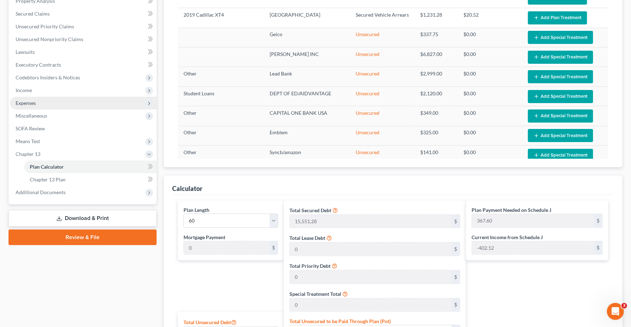
click at [19, 102] on span "Expenses" at bounding box center [26, 103] width 20 height 6
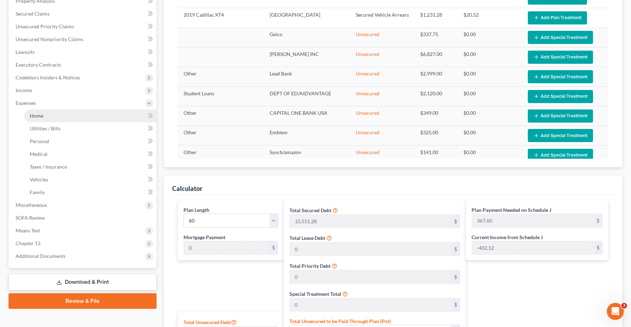
click at [35, 115] on span "Home" at bounding box center [36, 116] width 13 height 6
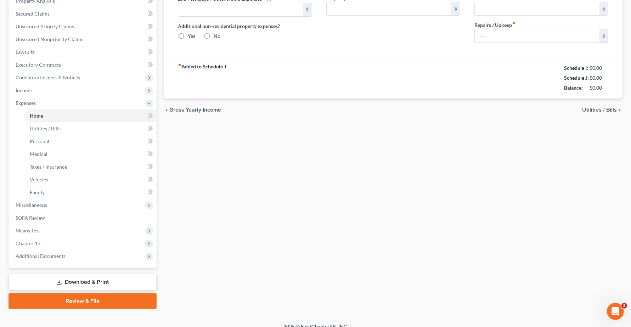
scroll to position [36, 0]
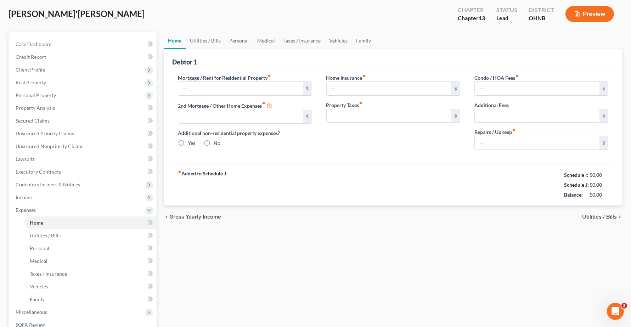
type input "1,100.00"
type input "0.00"
radio input "true"
type input "27.00"
type input "0.00"
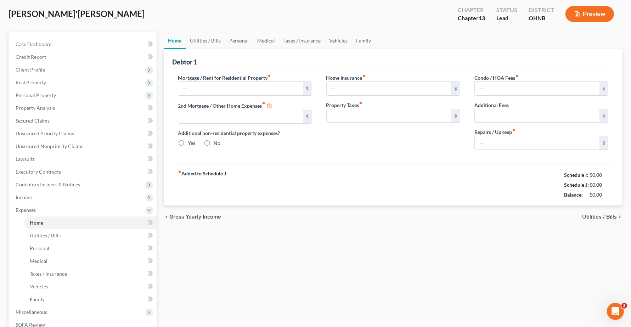
type input "0.00"
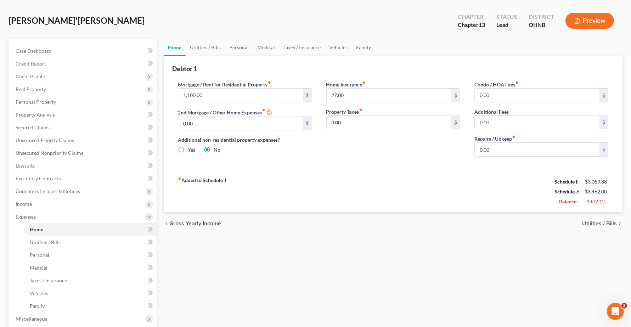
scroll to position [18, 0]
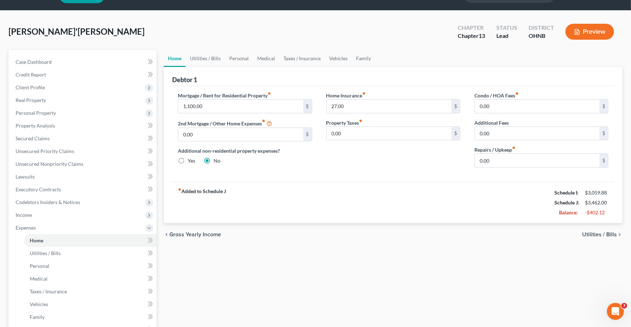
click at [592, 234] on span "Utilities / Bills" at bounding box center [599, 235] width 35 height 6
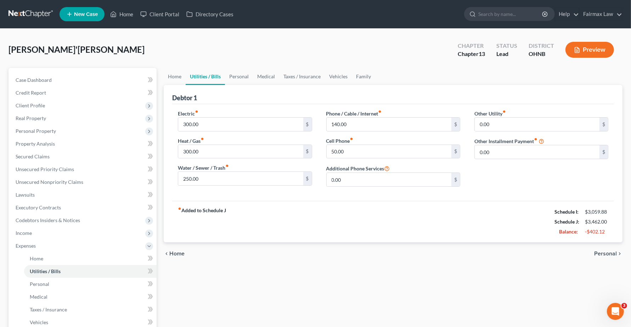
click at [608, 252] on span "Personal" at bounding box center [605, 254] width 23 height 6
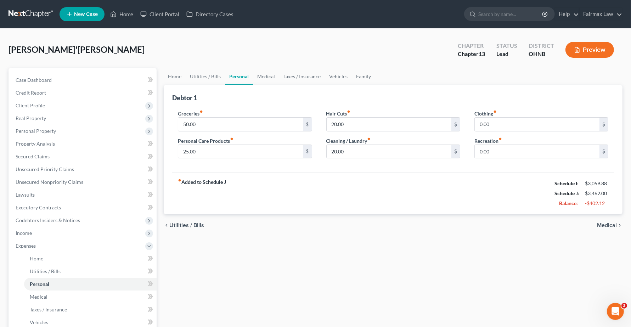
click at [613, 225] on span "Medical" at bounding box center [607, 226] width 20 height 6
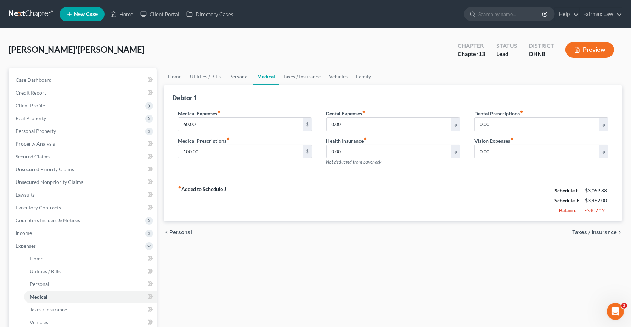
click at [612, 230] on span "Taxes / Insurance" at bounding box center [594, 233] width 45 height 6
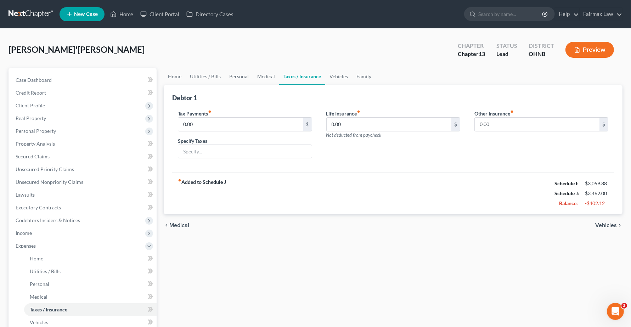
click at [612, 229] on div "chevron_left Medical Vehicles chevron_right" at bounding box center [393, 225] width 459 height 23
click at [611, 224] on span "Vehicles" at bounding box center [606, 226] width 22 height 6
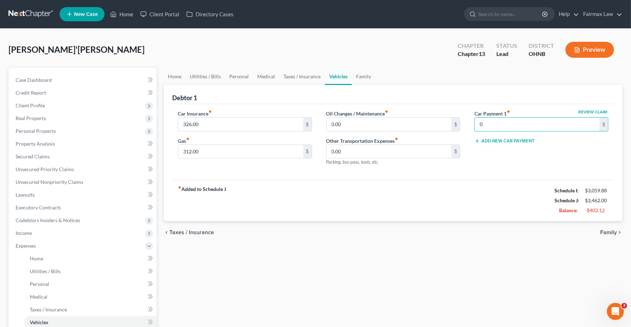
type input "0"
click at [317, 227] on div "chevron_left Taxes / Insurance Family chevron_right" at bounding box center [393, 232] width 459 height 23
click at [177, 232] on span "Taxes / Insurance" at bounding box center [191, 233] width 45 height 6
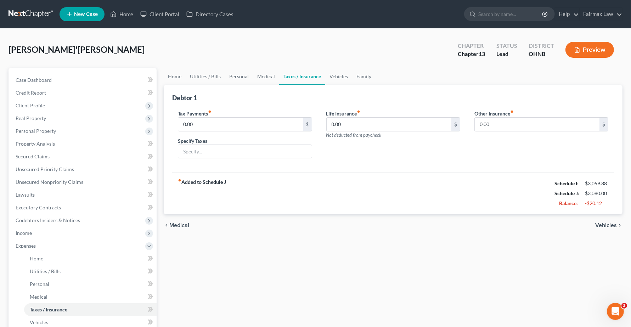
click at [177, 224] on span "Medical" at bounding box center [179, 226] width 20 height 6
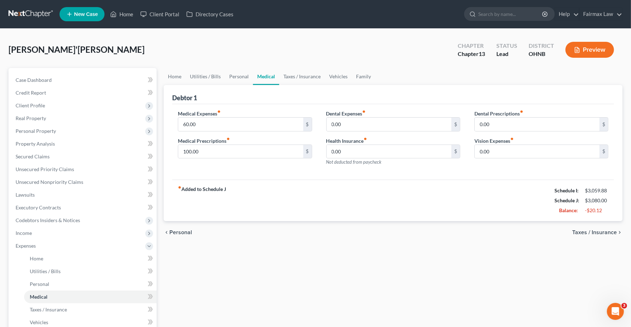
click at [178, 231] on span "Personal" at bounding box center [180, 233] width 23 height 6
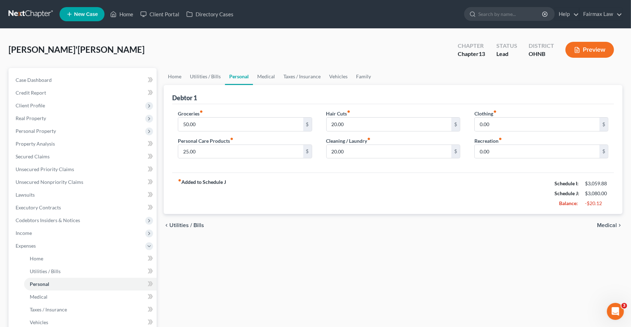
click at [179, 224] on span "Utilities / Bills" at bounding box center [186, 226] width 35 height 6
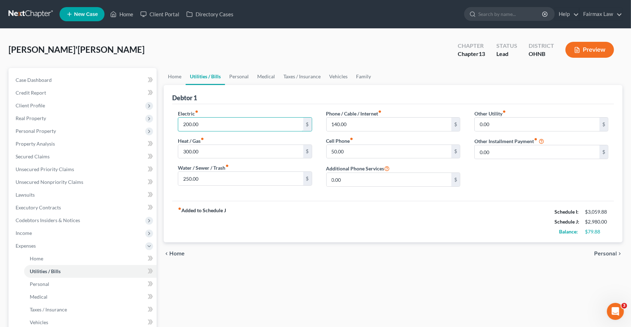
type input "200.00"
click at [250, 180] on input "250.00" at bounding box center [240, 178] width 125 height 13
click at [209, 179] on input "250.00" at bounding box center [240, 178] width 125 height 13
drag, startPoint x: 209, startPoint y: 179, endPoint x: 69, endPoint y: 163, distance: 140.6
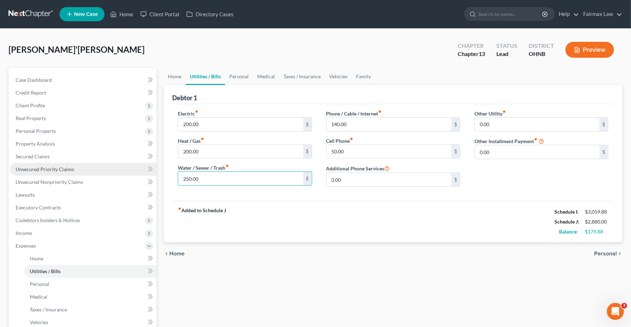
click at [69, 163] on div "Petition Navigation Case Dashboard Payments Invoices Payments Payments Credit R…" at bounding box center [315, 260] width 621 height 384
type input "200.00"
click at [601, 254] on span "Personal" at bounding box center [605, 254] width 23 height 6
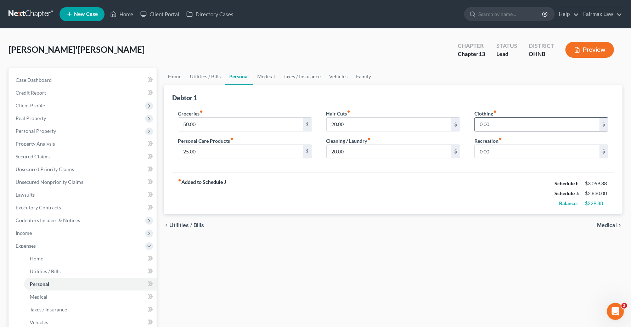
click at [476, 124] on input "0.00" at bounding box center [537, 124] width 125 height 13
type input "40.00"
click at [617, 224] on span "Medical" at bounding box center [607, 226] width 20 height 6
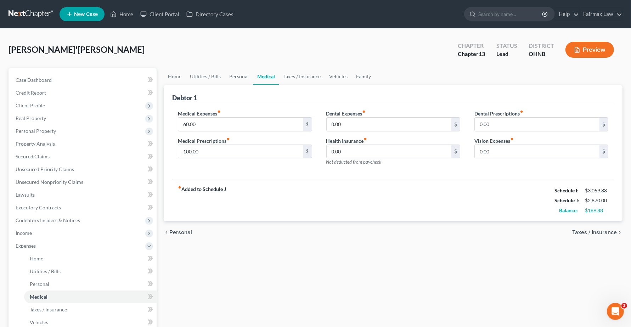
click at [602, 232] on span "Taxes / Insurance" at bounding box center [594, 233] width 45 height 6
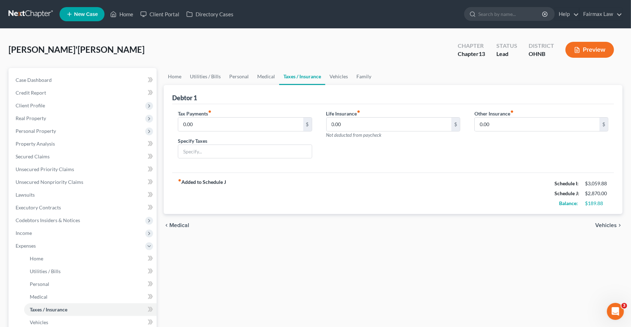
click at [608, 228] on span "Vehicles" at bounding box center [606, 226] width 22 height 6
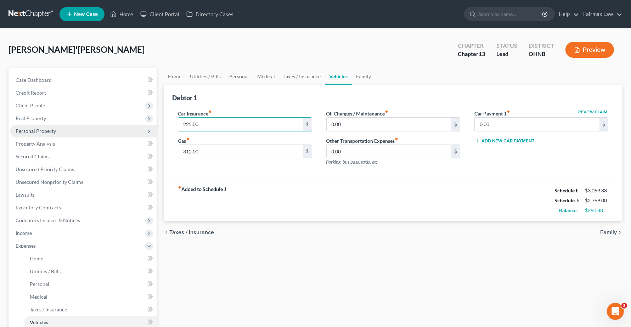
type input "225.00"
click at [612, 232] on span "Family" at bounding box center [608, 233] width 17 height 6
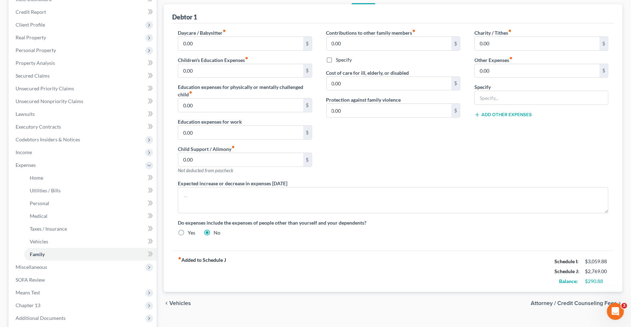
scroll to position [89, 0]
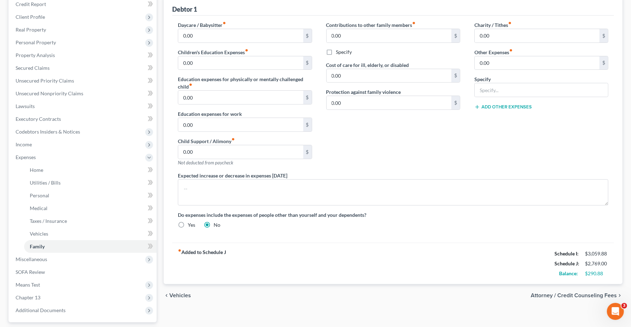
click at [184, 295] on span "Vehicles" at bounding box center [180, 296] width 22 height 6
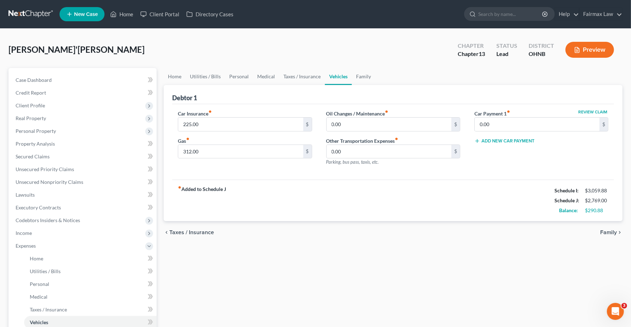
click at [194, 232] on span "Taxes / Insurance" at bounding box center [191, 233] width 45 height 6
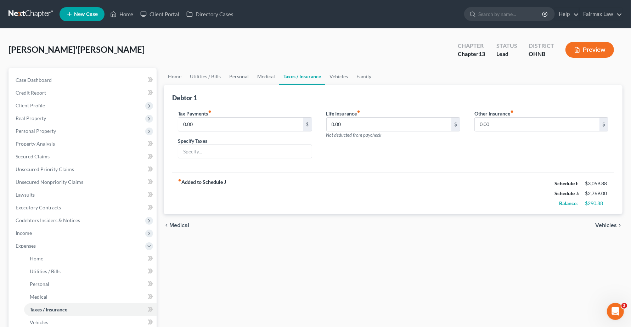
click at [170, 225] on span "Medical" at bounding box center [179, 226] width 20 height 6
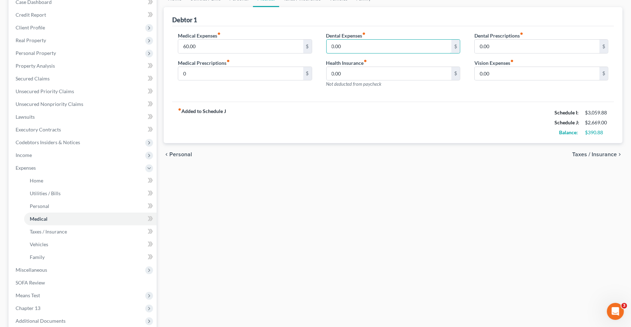
scroll to position [89, 0]
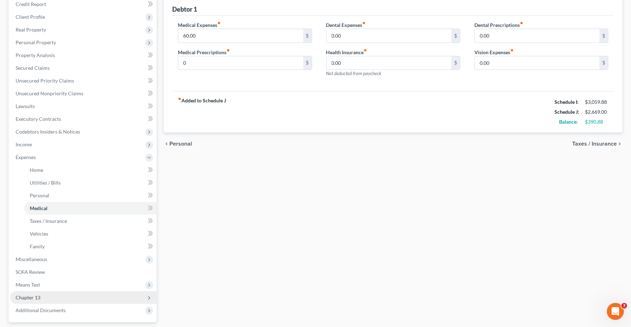
click at [33, 295] on span "Chapter 13" at bounding box center [28, 297] width 25 height 6
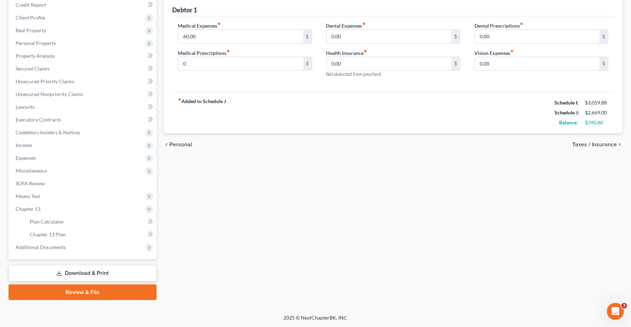
scroll to position [87, 0]
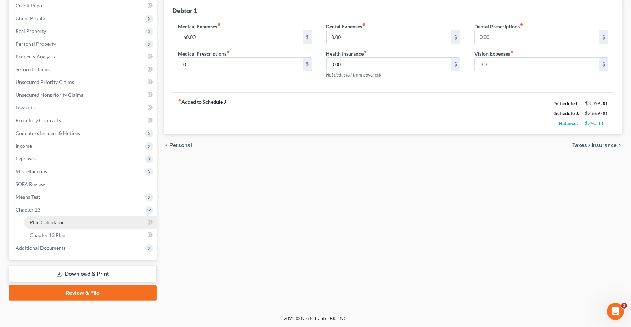
click at [52, 221] on span "Plan Calculator" at bounding box center [47, 222] width 34 height 6
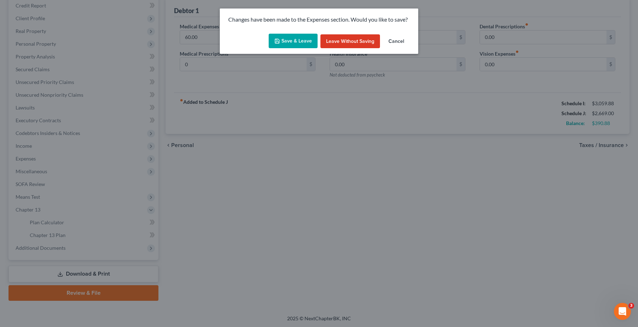
click at [285, 45] on button "Save & Leave" at bounding box center [293, 41] width 49 height 15
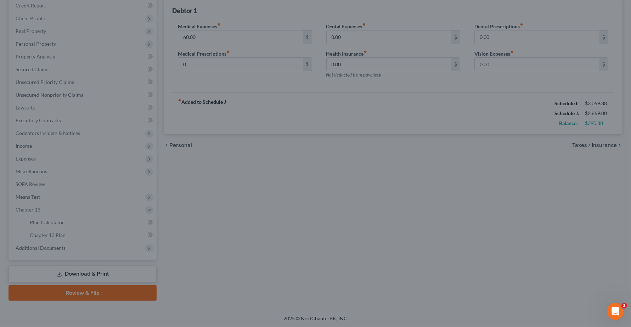
type input "0.00"
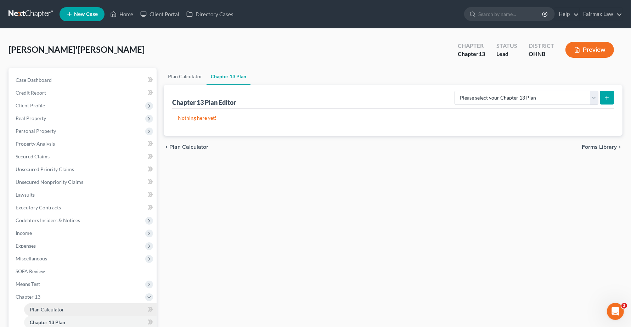
click at [64, 310] on link "Plan Calculator" at bounding box center [90, 309] width 133 height 13
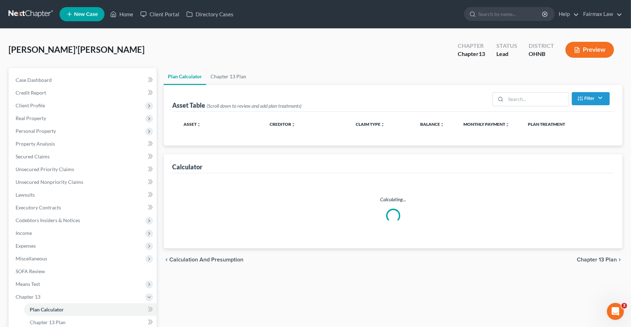
select select "59"
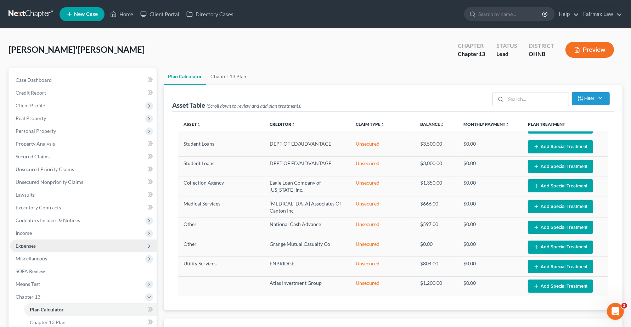
click at [36, 247] on span "Expenses" at bounding box center [83, 246] width 147 height 13
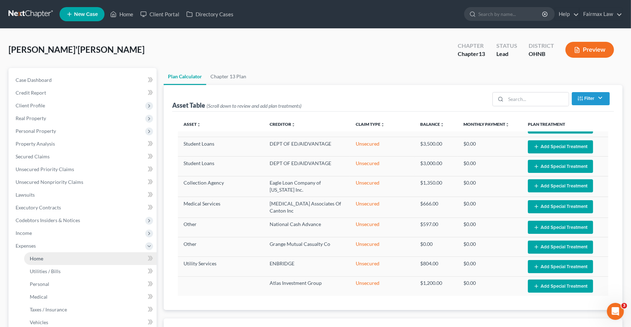
click at [43, 260] on link "Home" at bounding box center [90, 258] width 133 height 13
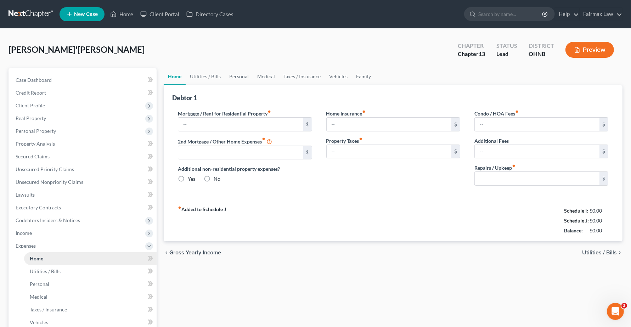
type input "1,100.00"
type input "0.00"
radio input "true"
type input "27.00"
type input "0.00"
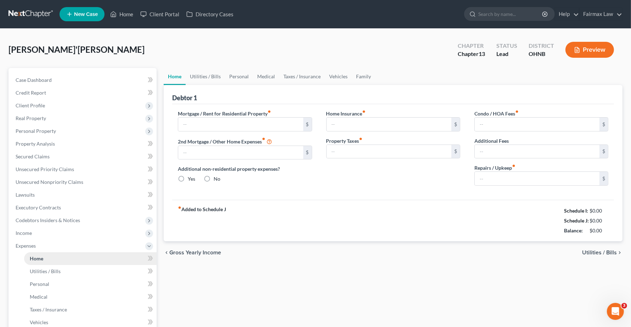
type input "0.00"
click at [595, 255] on span "Utilities / Bills" at bounding box center [599, 253] width 35 height 6
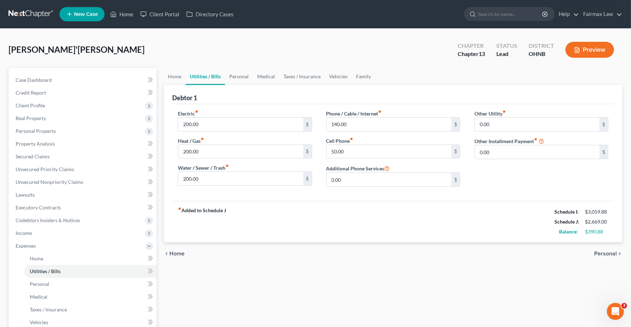
click at [598, 254] on span "Personal" at bounding box center [605, 254] width 23 height 6
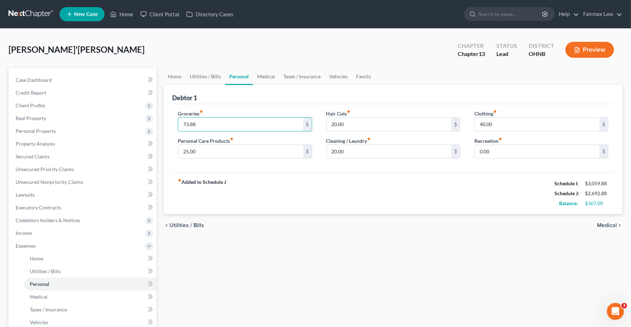
type input "73.88"
click at [34, 184] on span "Unsecured Nonpriority Claims" at bounding box center [50, 182] width 68 height 6
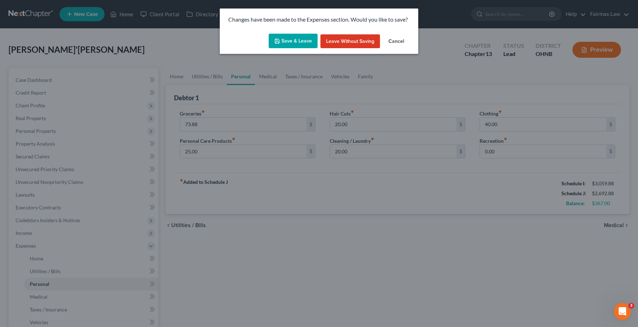
click at [283, 40] on button "Save & Leave" at bounding box center [293, 41] width 49 height 15
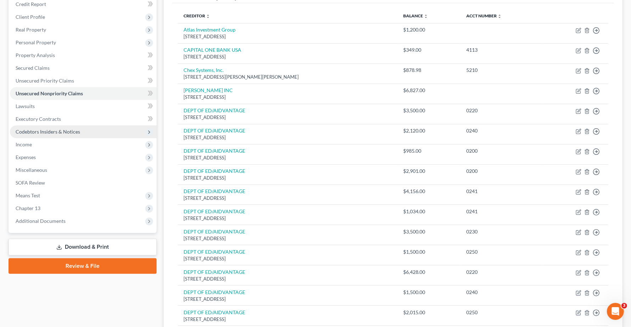
scroll to position [133, 0]
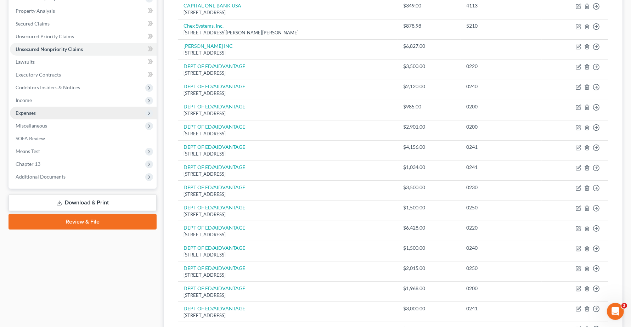
click at [35, 112] on span "Expenses" at bounding box center [26, 113] width 20 height 6
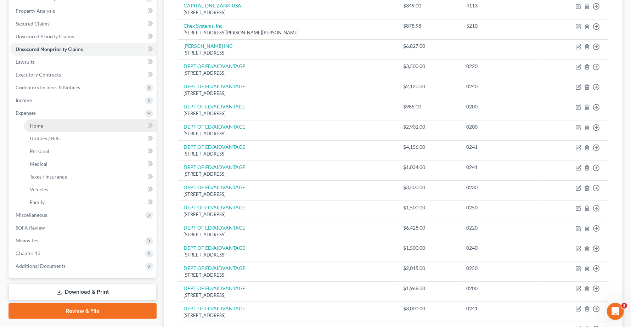
click at [35, 128] on link "Home" at bounding box center [90, 125] width 133 height 13
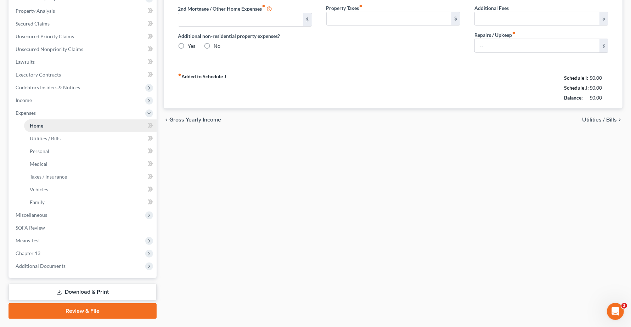
scroll to position [8, 0]
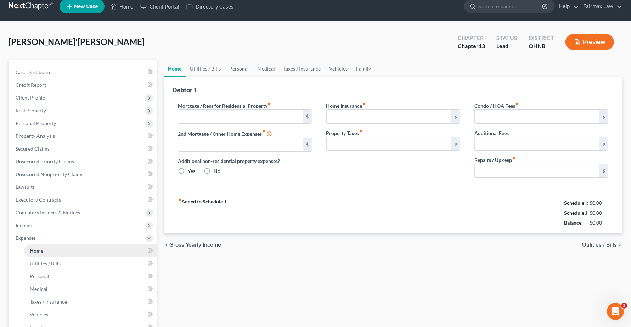
type input "1,100.00"
type input "0.00"
radio input "true"
type input "27.00"
type input "0.00"
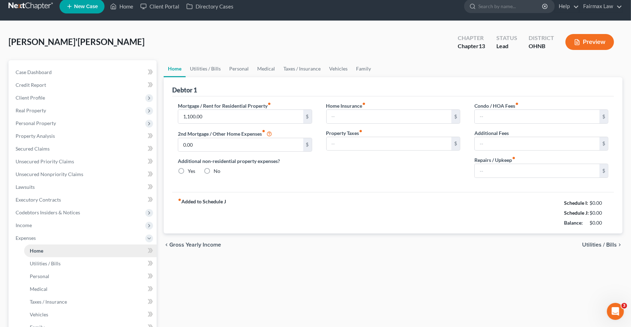
type input "0.00"
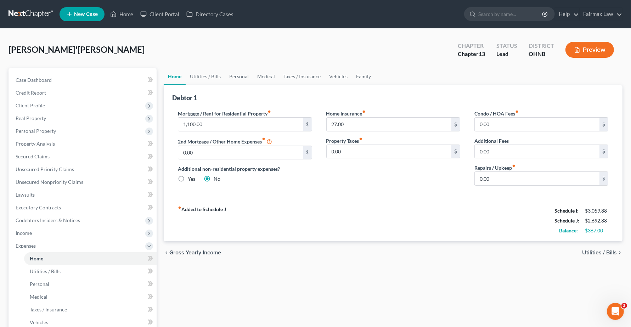
click at [345, 230] on div "fiber_manual_record Added to Schedule J Schedule I: $3,059.88 Schedule J: $2,69…" at bounding box center [393, 220] width 442 height 41
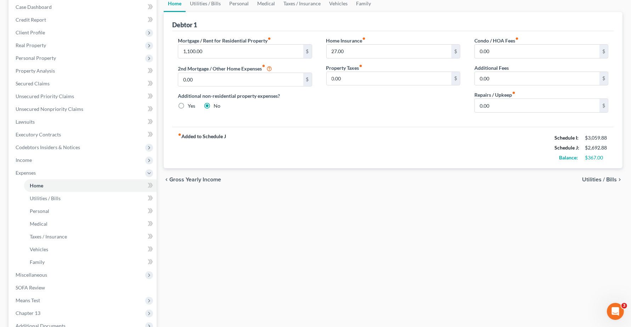
scroll to position [89, 0]
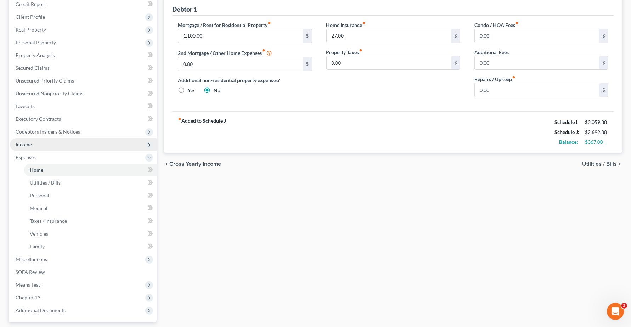
click at [21, 147] on span "Income" at bounding box center [83, 144] width 147 height 13
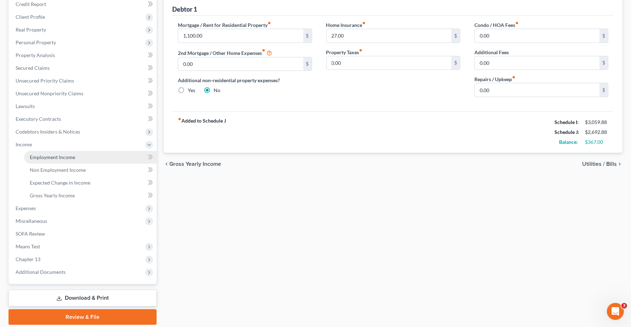
click at [36, 160] on link "Employment Income" at bounding box center [90, 157] width 133 height 13
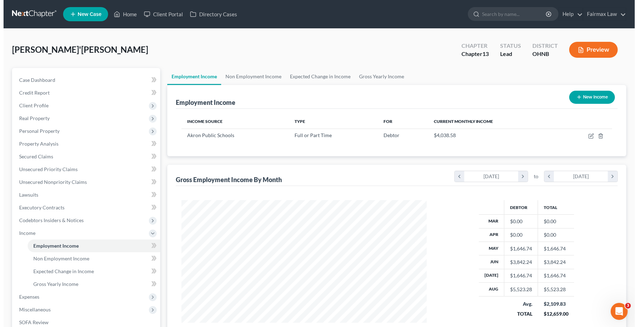
scroll to position [128, 259]
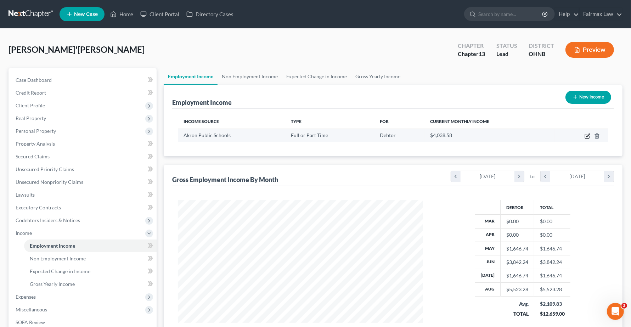
click at [586, 138] on icon "button" at bounding box center [587, 136] width 4 height 4
select select "0"
select select "36"
select select "2"
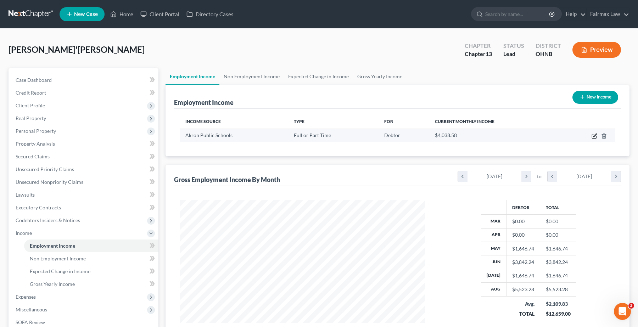
scroll to position [128, 262]
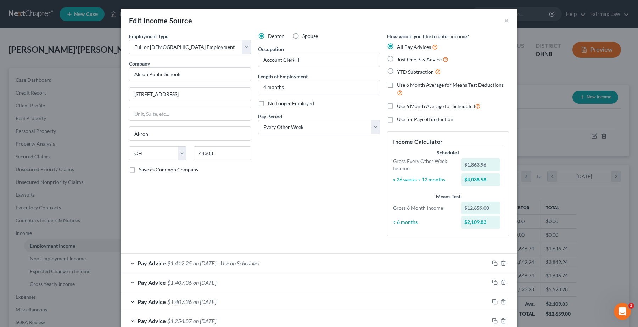
click at [142, 263] on span "Pay Advice" at bounding box center [151, 263] width 28 height 7
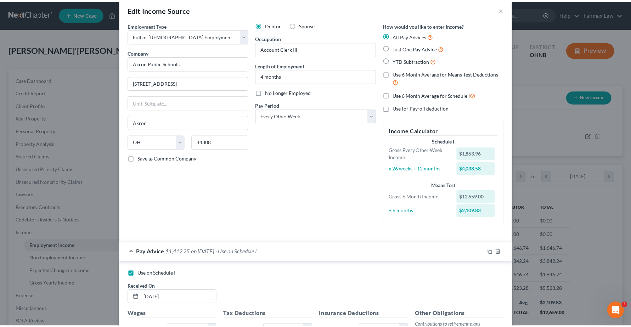
scroll to position [0, 0]
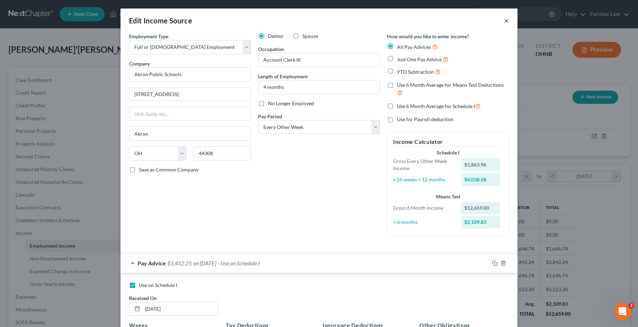
click at [504, 22] on button "×" at bounding box center [506, 20] width 5 height 9
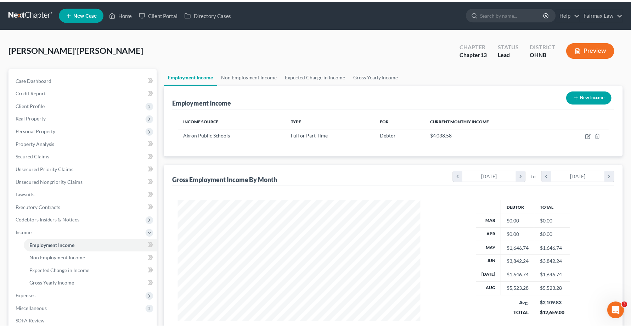
scroll to position [354215, 354083]
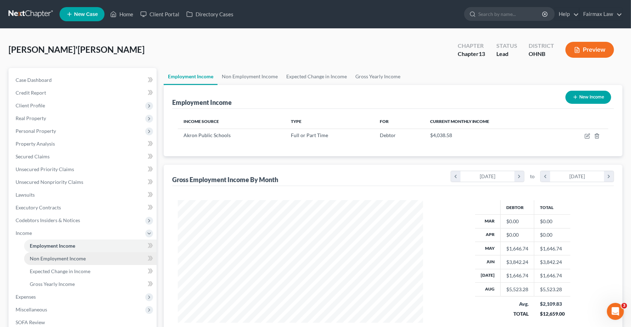
click at [57, 261] on link "Non Employment Income" at bounding box center [90, 258] width 133 height 13
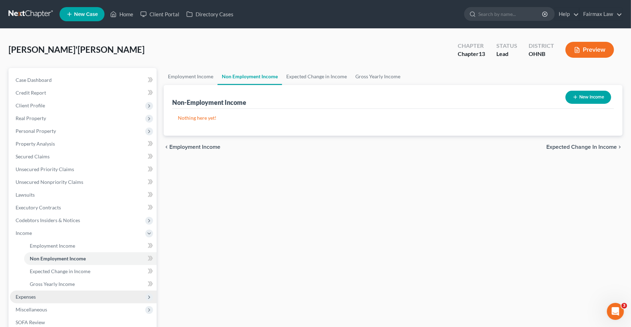
click at [29, 295] on span "Expenses" at bounding box center [26, 297] width 20 height 6
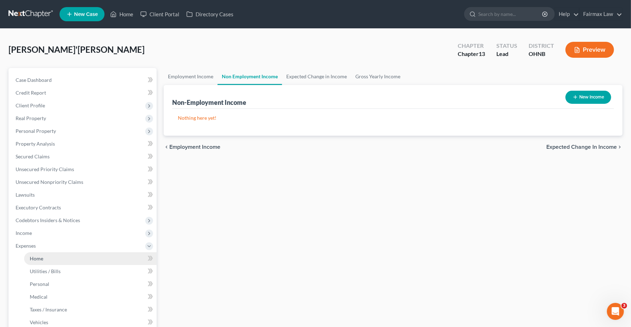
click at [36, 257] on span "Home" at bounding box center [36, 258] width 13 height 6
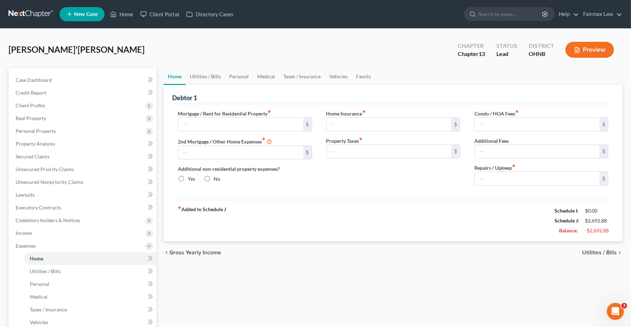
type input "1,100.00"
type input "0.00"
radio input "true"
type input "27.00"
type input "0.00"
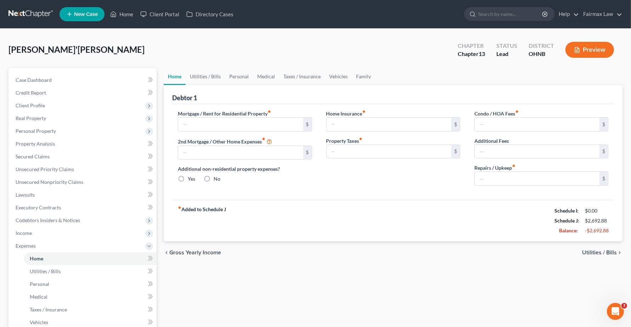
type input "0.00"
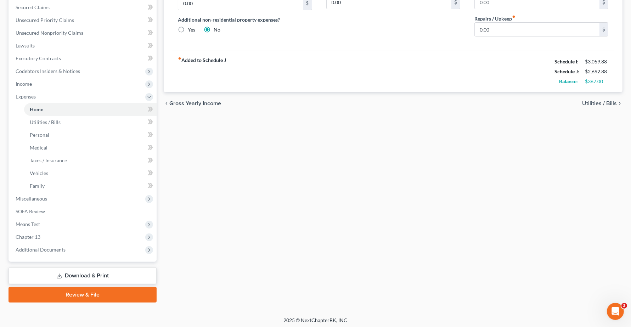
scroll to position [151, 0]
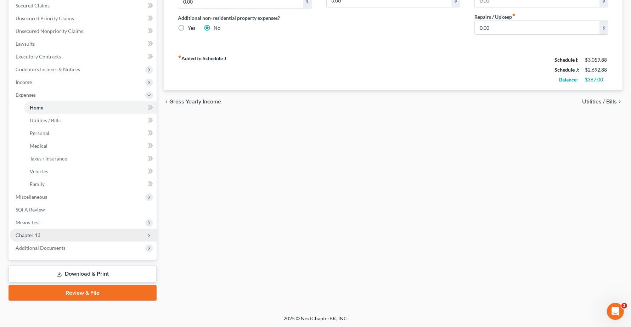
click at [52, 236] on span "Chapter 13" at bounding box center [83, 235] width 147 height 13
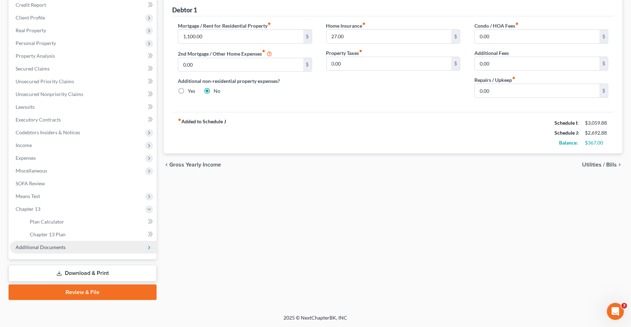
scroll to position [87, 0]
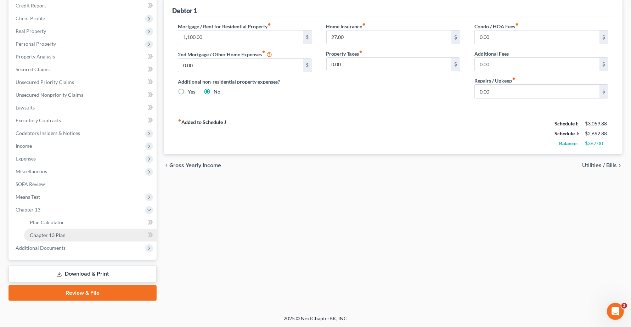
click at [52, 235] on span "Chapter 13 Plan" at bounding box center [48, 235] width 36 height 6
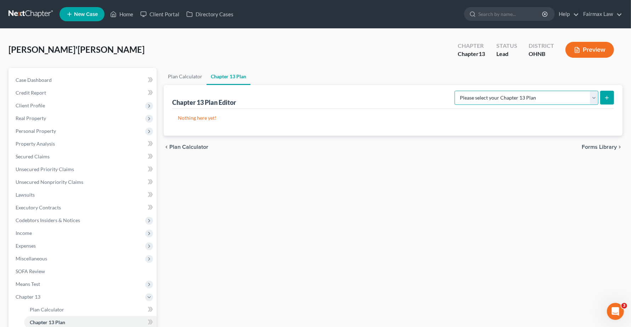
click at [557, 96] on select "Please select your Chapter 13 Plan National Form Plan - Official Form 113 North…" at bounding box center [527, 98] width 144 height 14
select select "0"
click at [496, 91] on select "Please select your Chapter 13 Plan National Form Plan - Official Form 113 North…" at bounding box center [527, 98] width 144 height 14
